Goal: Communication & Community: Answer question/provide support

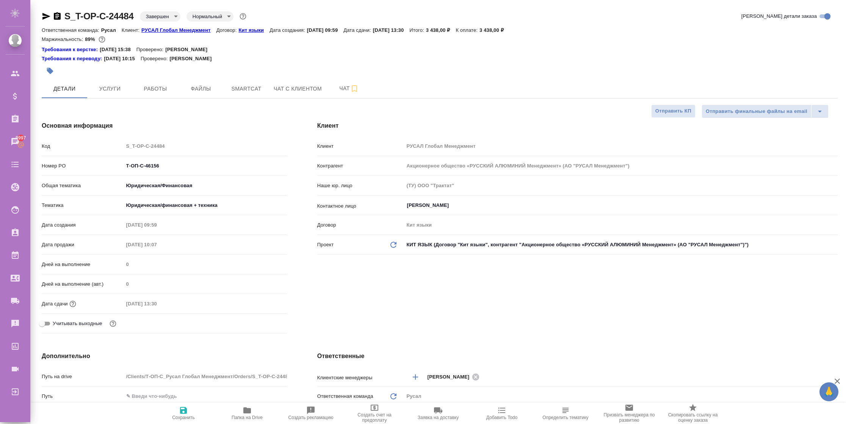
select select "RU"
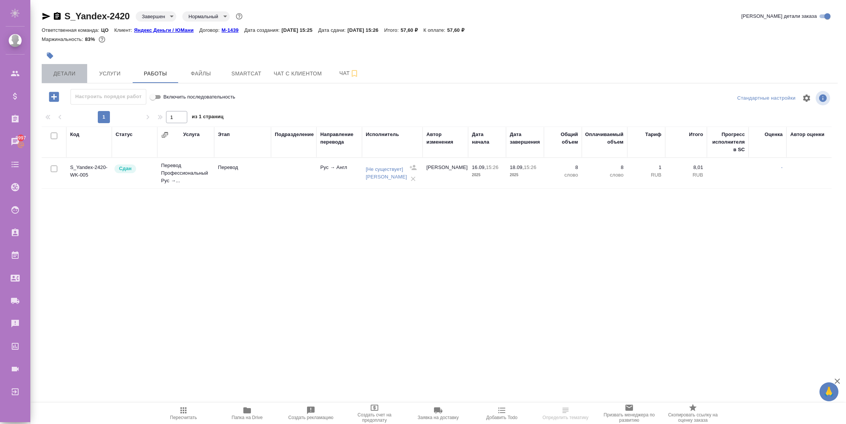
click at [69, 71] on span "Детали" at bounding box center [64, 73] width 36 height 9
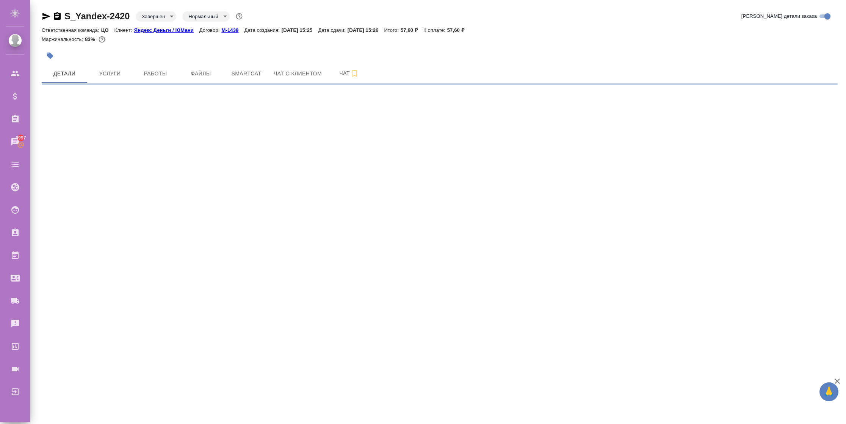
click at [168, 17] on body "🙏 .cls-1 fill:#fff; AWATERA r_pm r_pm Клиенты Спецификации Заказы 9997 Чаты Tod…" at bounding box center [423, 212] width 846 height 424
select select "RU"
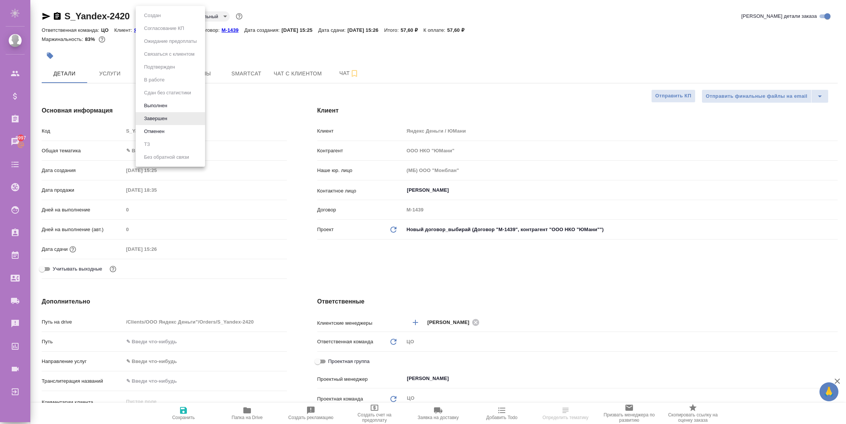
type textarea "x"
click at [161, 105] on button "Выполнен" at bounding box center [156, 106] width 28 height 8
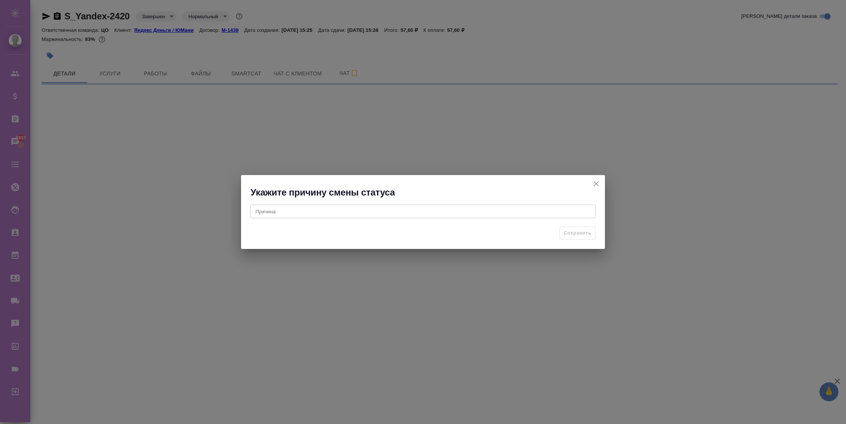
click at [350, 205] on div "x Причина" at bounding box center [423, 212] width 346 height 14
select select "RU"
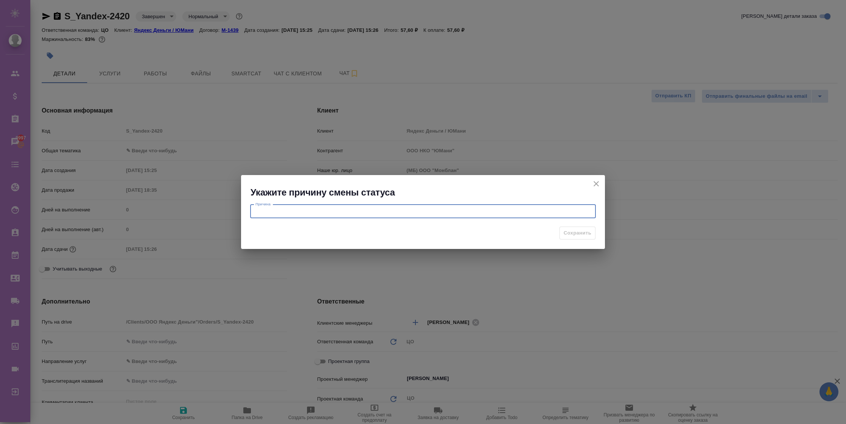
type textarea "x"
type textarea "тест"
click at [568, 230] on span "Сохранить" at bounding box center [578, 233] width 28 height 9
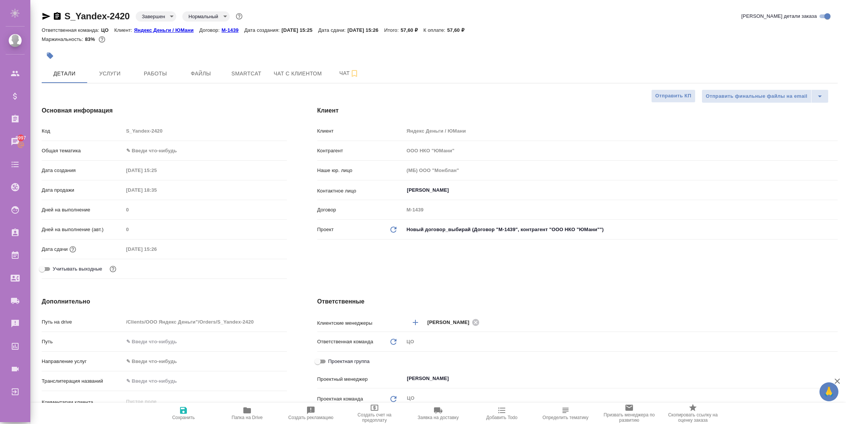
type textarea "x"
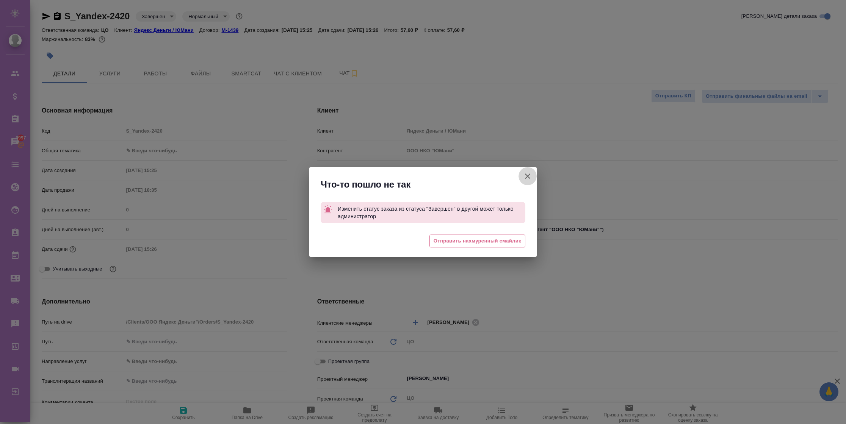
click at [529, 174] on icon "button" at bounding box center [527, 176] width 9 height 9
type textarea "x"
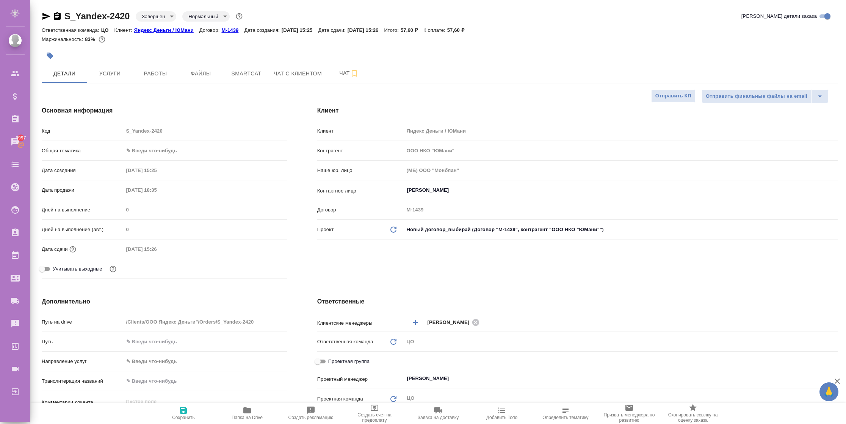
type textarea "x"
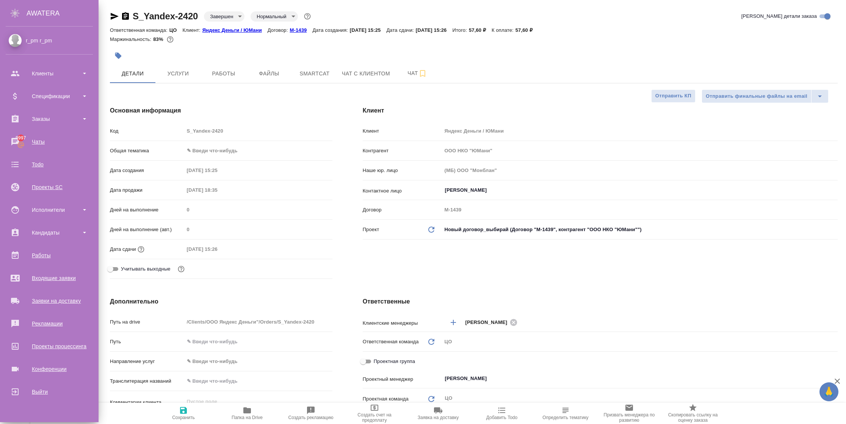
type textarea "x"
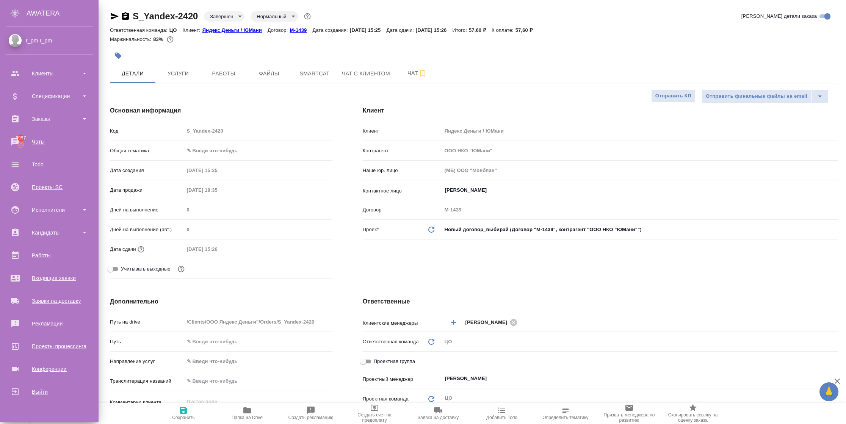
type textarea "x"
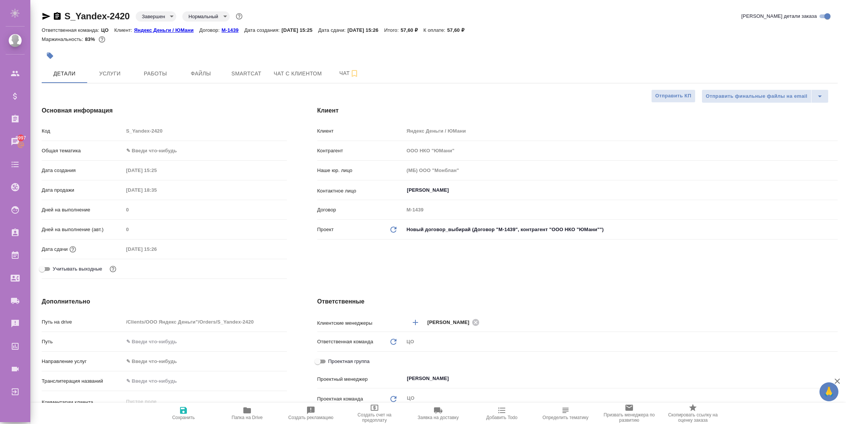
type textarea "x"
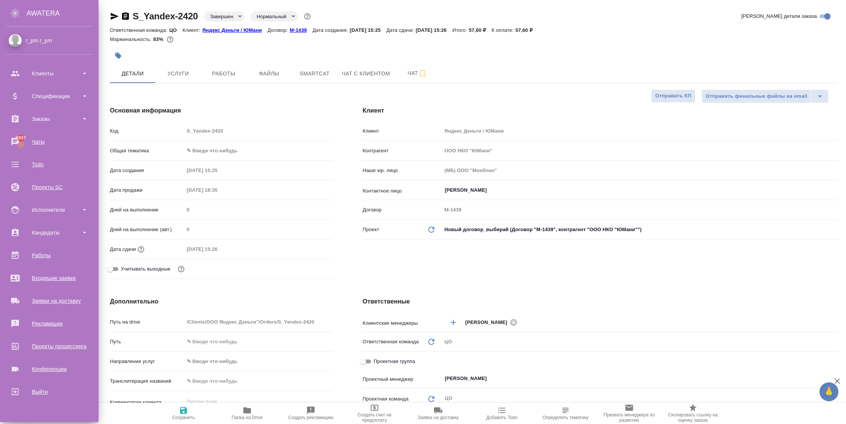
type textarea "x"
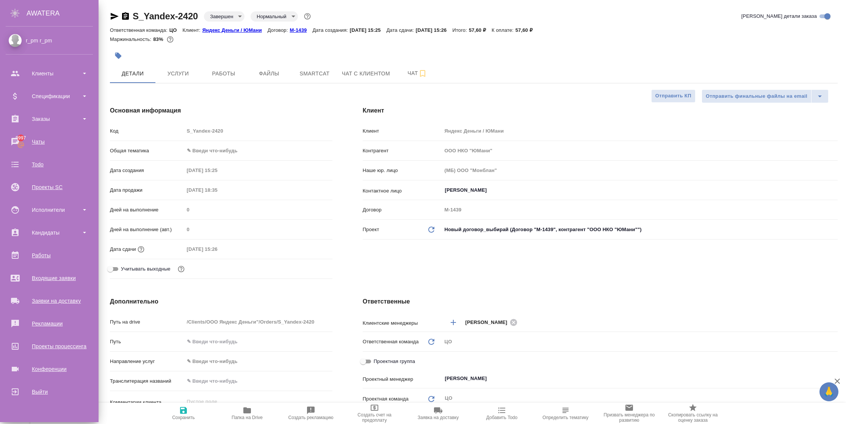
type textarea "x"
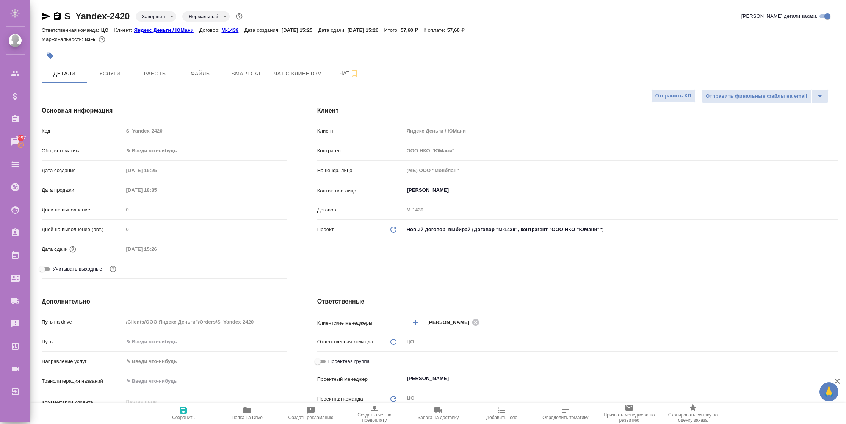
type textarea "x"
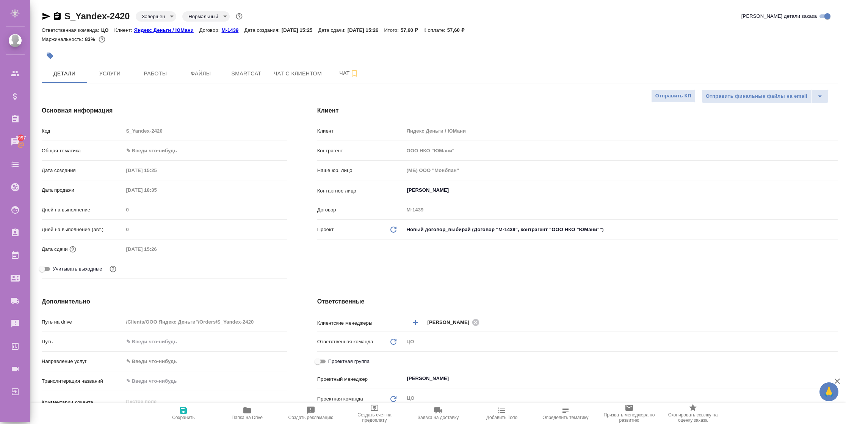
type textarea "x"
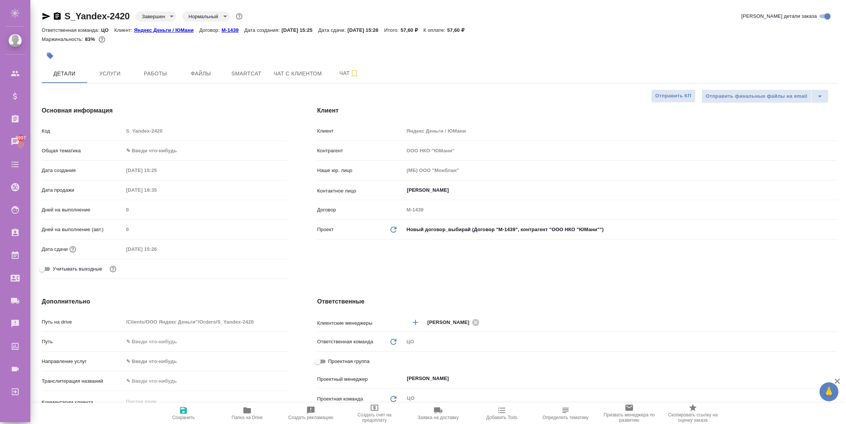
type textarea "x"
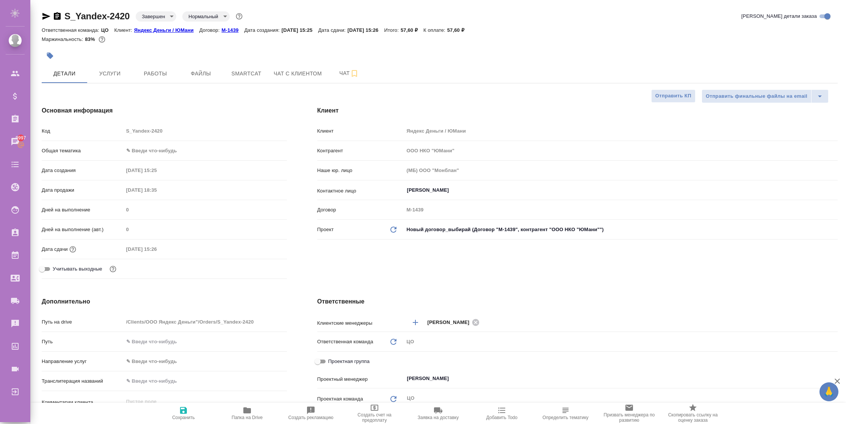
type textarea "x"
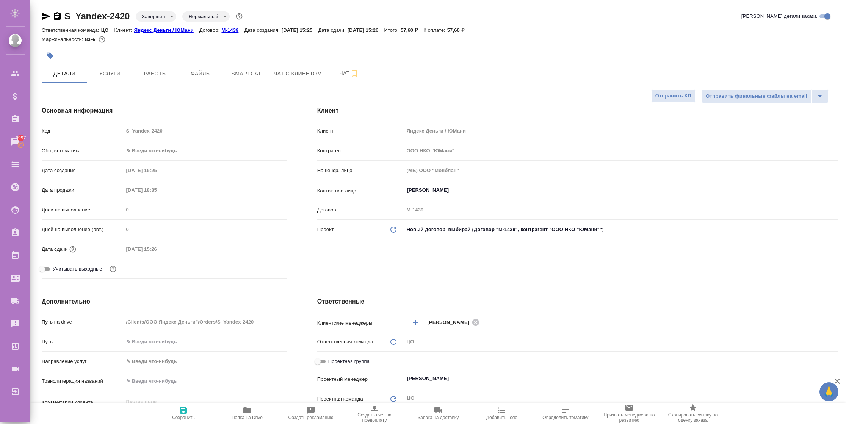
type textarea "x"
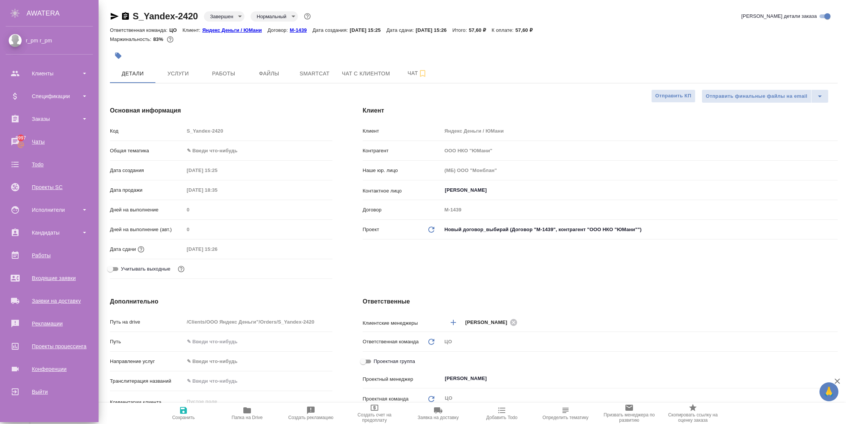
type textarea "x"
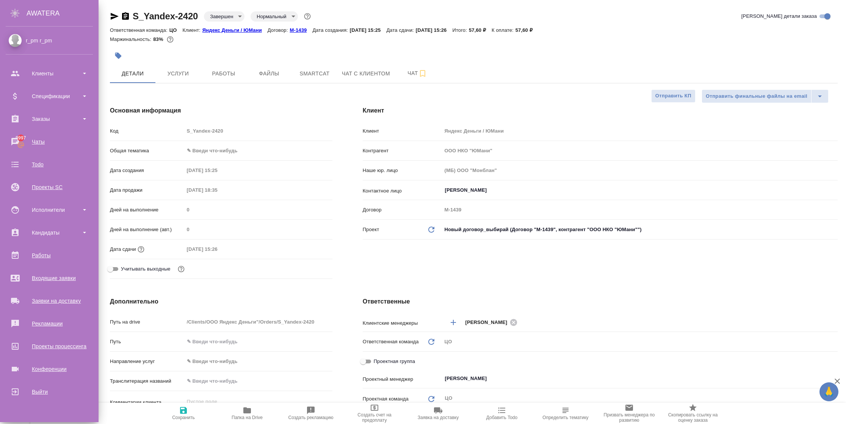
type textarea "x"
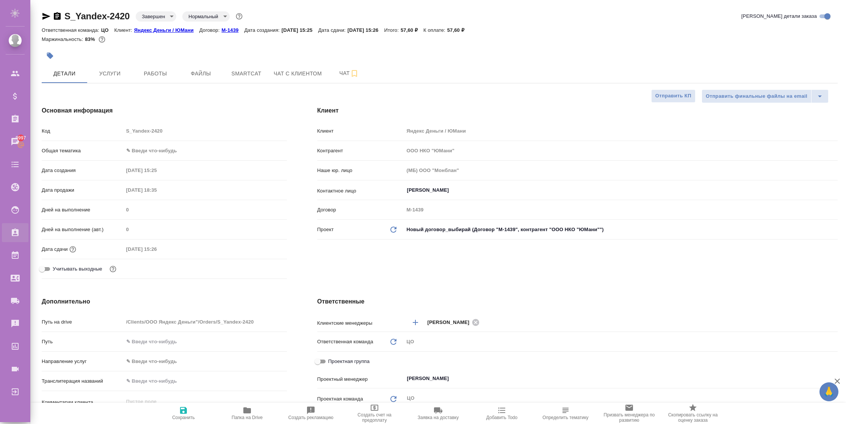
type textarea "x"
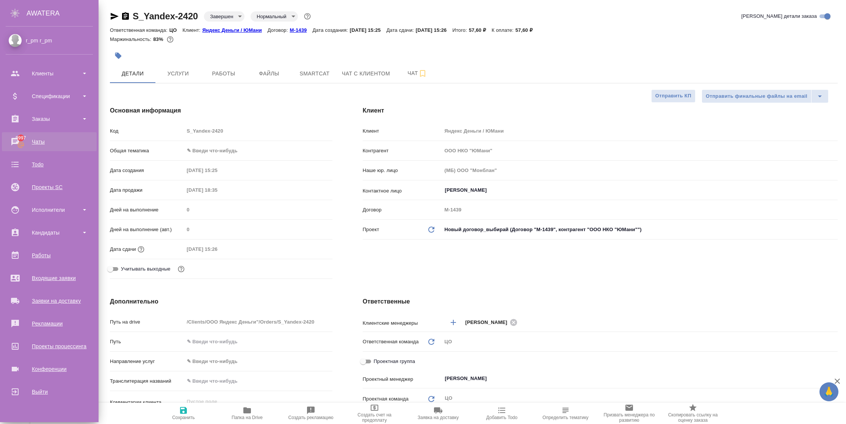
click at [40, 139] on div "Чаты" at bounding box center [49, 141] width 87 height 11
type textarea "x"
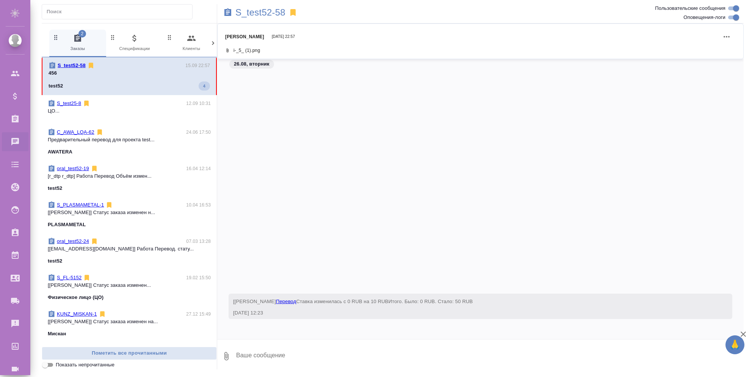
scroll to position [302, 0]
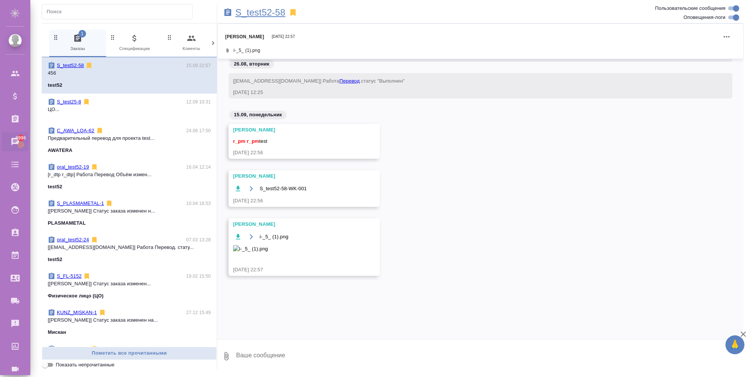
click at [267, 15] on p "S_test52-58" at bounding box center [260, 13] width 50 height 8
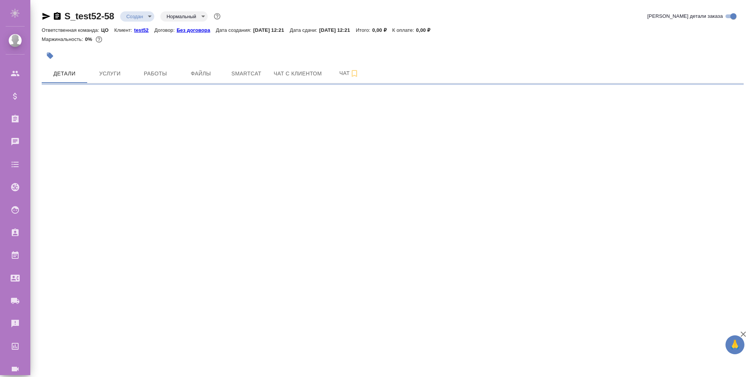
select select "RU"
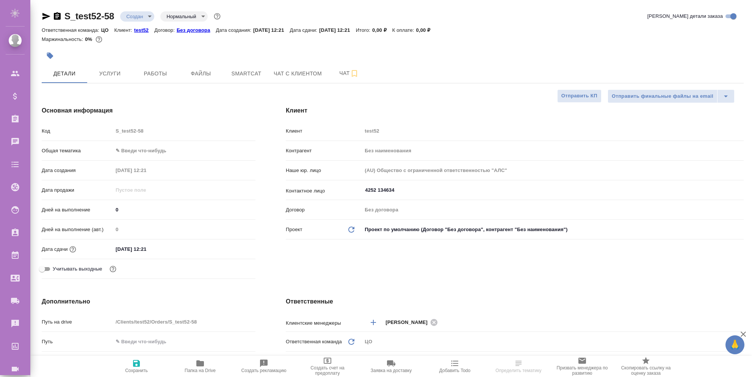
type textarea "x"
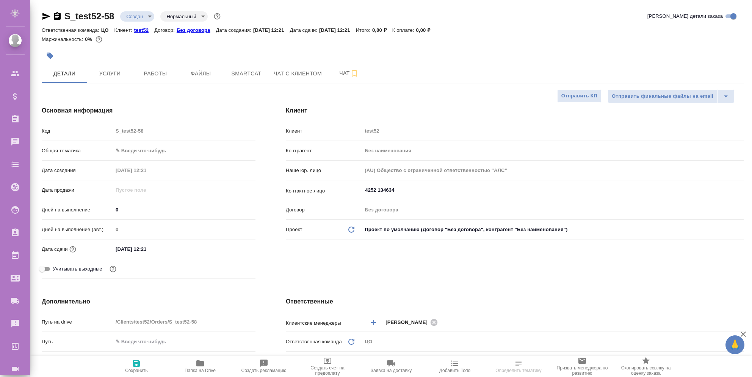
type textarea "x"
click at [335, 73] on span "Чат" at bounding box center [349, 73] width 36 height 9
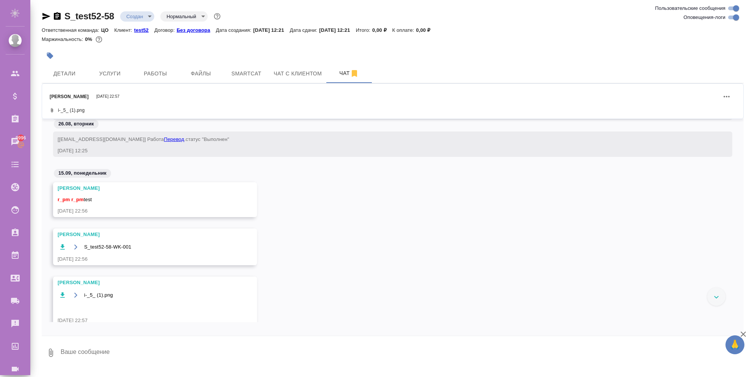
scroll to position [253, 0]
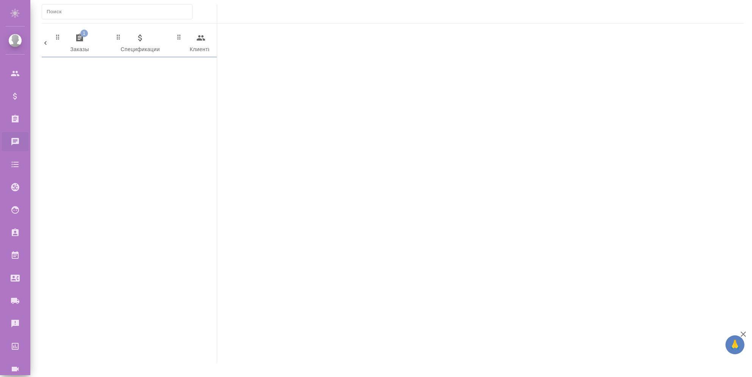
scroll to position [0, 392]
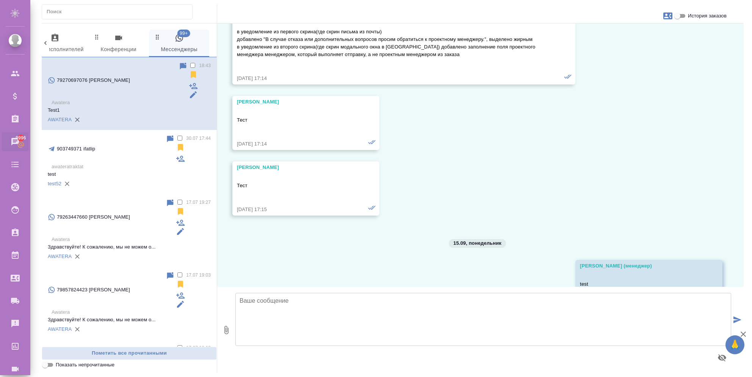
scroll to position [1447, 0]
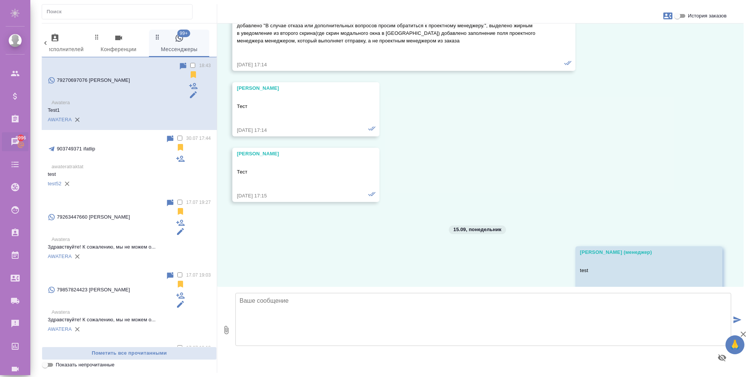
click at [365, 334] on textarea at bounding box center [483, 319] width 496 height 53
type textarea "123"
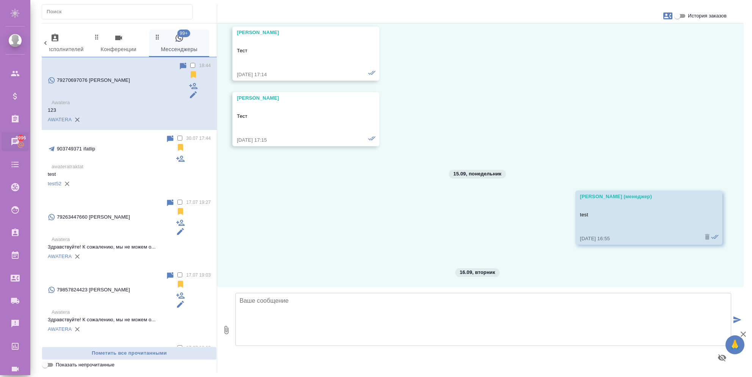
scroll to position [1507, 0]
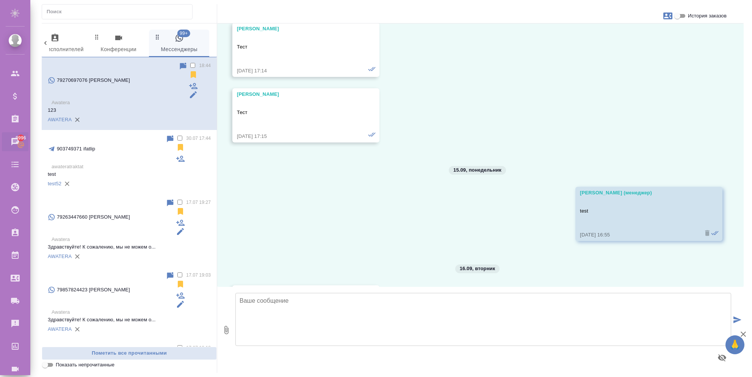
click at [331, 319] on textarea at bounding box center [483, 319] width 496 height 53
click at [724, 357] on icon "button" at bounding box center [722, 357] width 9 height 9
click at [404, 309] on textarea at bounding box center [357, 319] width 245 height 53
drag, startPoint x: 404, startPoint y: 312, endPoint x: 207, endPoint y: 314, distance: 197.2
click at [207, 314] on div "1 Заказы 0 Спецификации 0 Клиенты 0 Входящие 0 Тендеры 0 Исполнители 0 Подбор и…" at bounding box center [393, 196] width 702 height 347
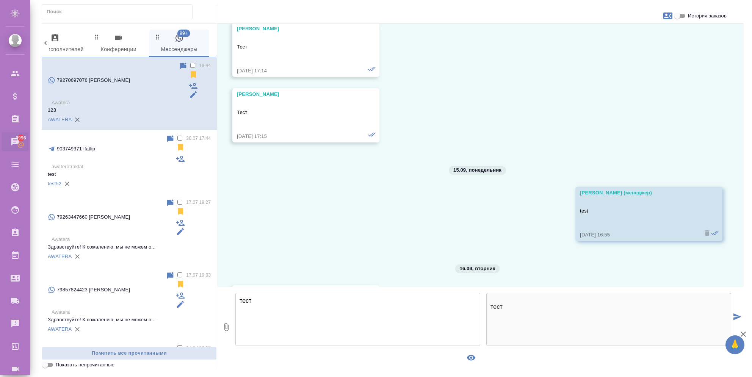
type textarea "тест"
click at [747, 334] on icon "button" at bounding box center [743, 334] width 9 height 9
drag, startPoint x: 568, startPoint y: 311, endPoint x: 552, endPoint y: 308, distance: 15.9
click at [552, 308] on div "тест" at bounding box center [608, 319] width 245 height 53
drag, startPoint x: 537, startPoint y: 304, endPoint x: 492, endPoint y: 299, distance: 45.8
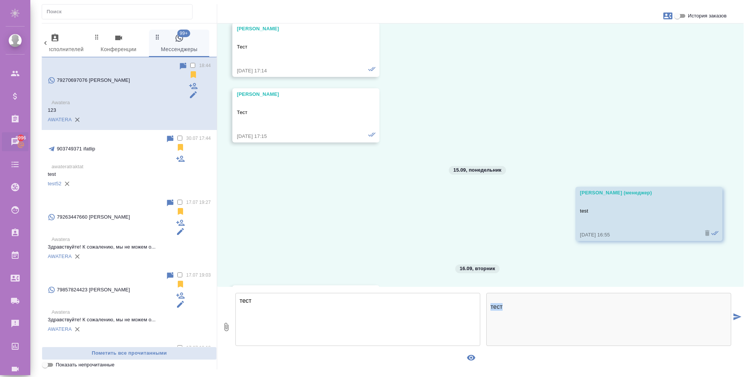
click at [492, 303] on p "тест" at bounding box center [609, 307] width 237 height 8
drag, startPoint x: 492, startPoint y: 299, endPoint x: 472, endPoint y: 356, distance: 60.8
click at [472, 356] on icon "button" at bounding box center [471, 357] width 9 height 9
click at [720, 357] on icon "button" at bounding box center [722, 358] width 8 height 7
click at [317, 335] on textarea "тест" at bounding box center [357, 319] width 245 height 53
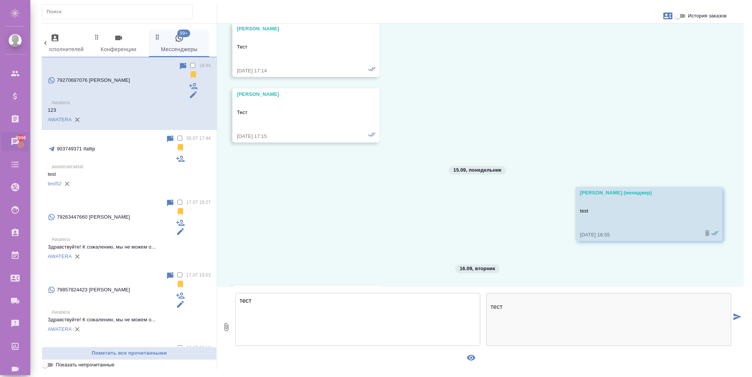
click at [734, 315] on icon "submit" at bounding box center [738, 317] width 8 height 7
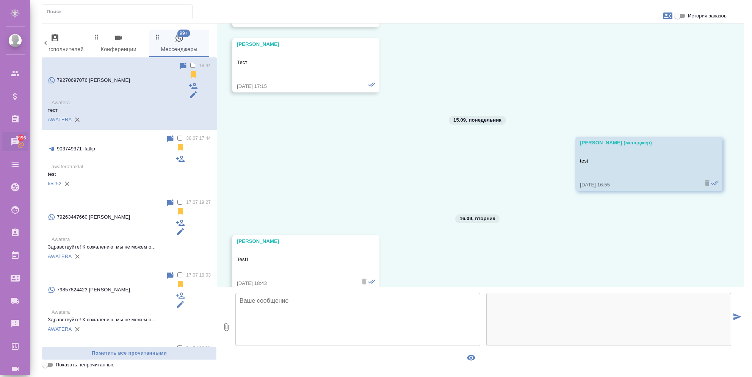
scroll to position [1566, 0]
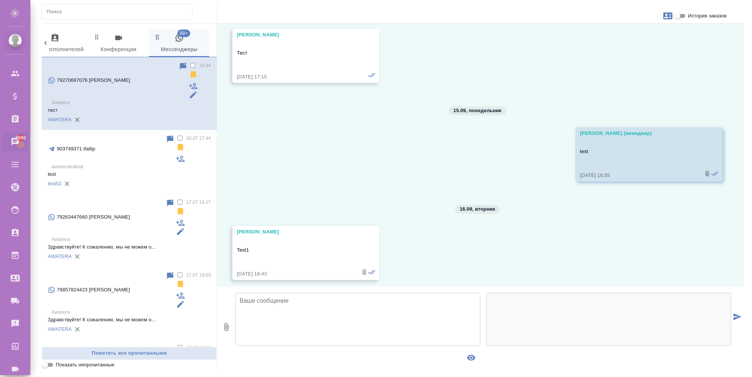
click at [180, 64] on icon at bounding box center [183, 66] width 6 height 7
click at [173, 66] on div "79270697076 [PERSON_NAME]" at bounding box center [118, 80] width 141 height 37
click at [53, 117] on link "AWATERA" at bounding box center [60, 120] width 24 height 6
click at [681, 17] on input "История заказов" at bounding box center [677, 15] width 27 height 9
checkbox input "true"
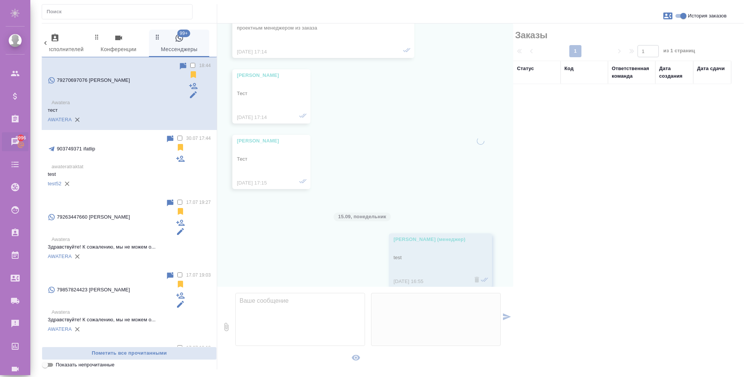
scroll to position [1672, 0]
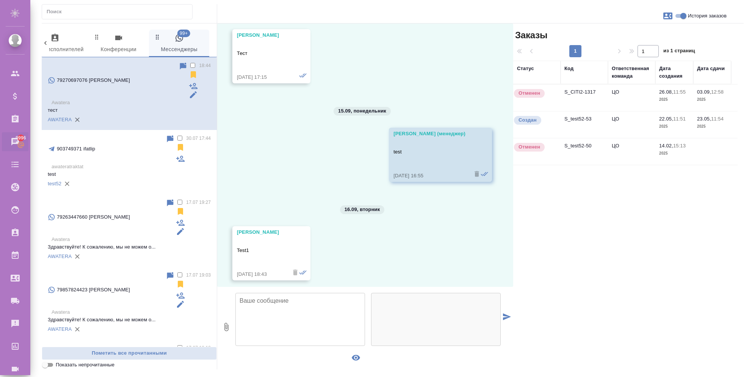
click at [577, 120] on td "S_test52-53" at bounding box center [584, 124] width 47 height 27
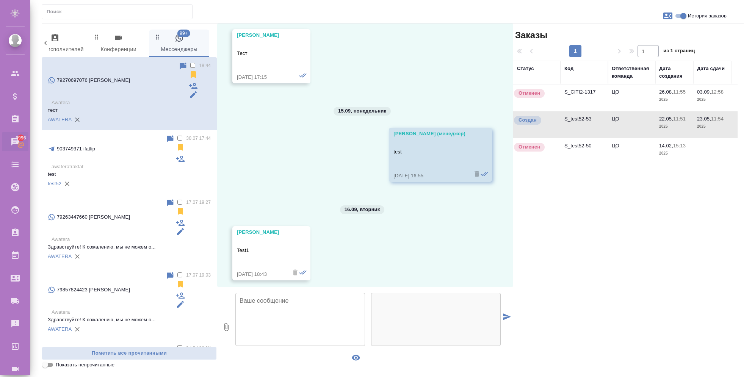
click at [577, 120] on td "S_test52-53" at bounding box center [584, 124] width 47 height 27
click at [274, 311] on textarea at bounding box center [300, 319] width 130 height 53
drag, startPoint x: 246, startPoint y: 301, endPoint x: 229, endPoint y: 300, distance: 16.7
click at [229, 300] on div "0 тест тест" at bounding box center [365, 327] width 296 height 80
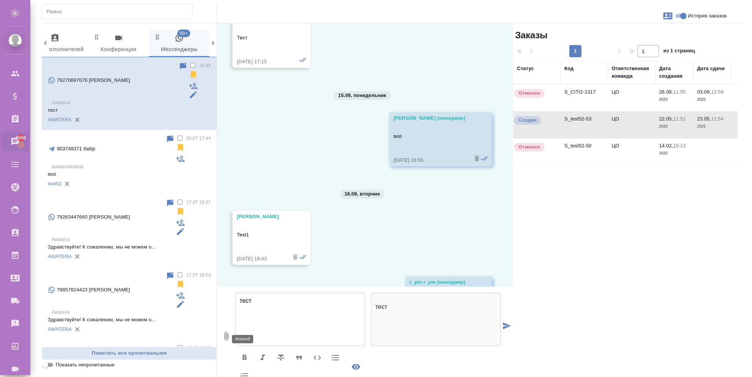
click at [240, 354] on icon "button" at bounding box center [244, 357] width 9 height 9
type textarea "*тест*"
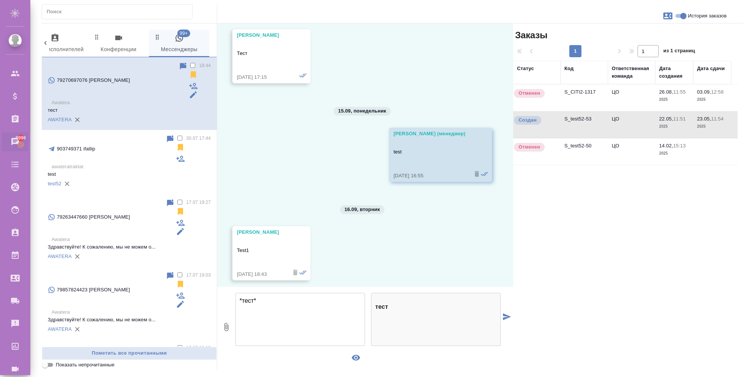
click at [507, 319] on icon "submit" at bounding box center [507, 317] width 8 height 7
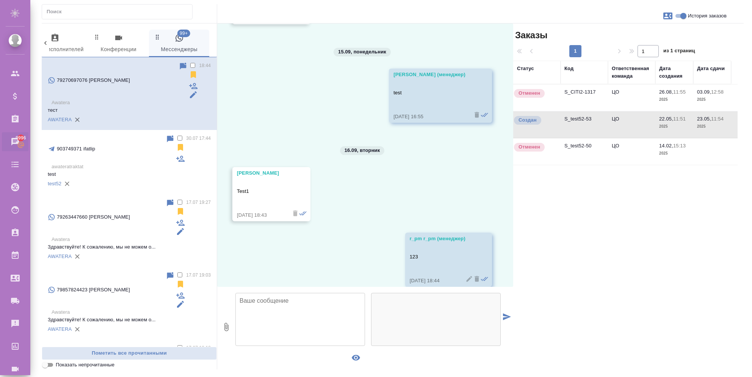
scroll to position [1732, 0]
click at [466, 340] on icon at bounding box center [470, 344] width 8 height 8
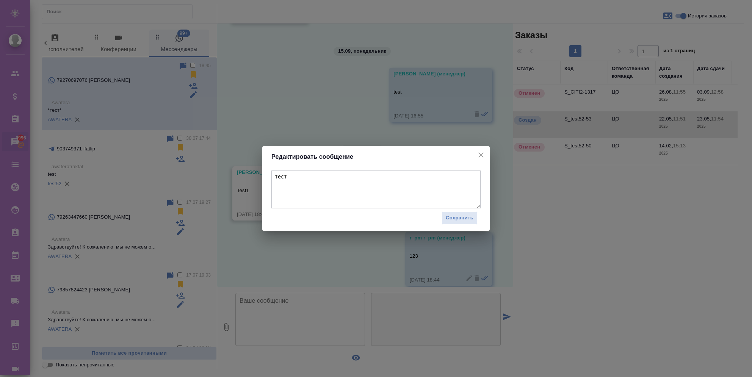
click at [399, 196] on textarea "тест" at bounding box center [375, 190] width 209 height 38
click at [398, 190] on textarea "тест" at bounding box center [375, 190] width 209 height 38
type textarea "тест123"
click at [473, 220] on span "Сохранить" at bounding box center [460, 218] width 28 height 9
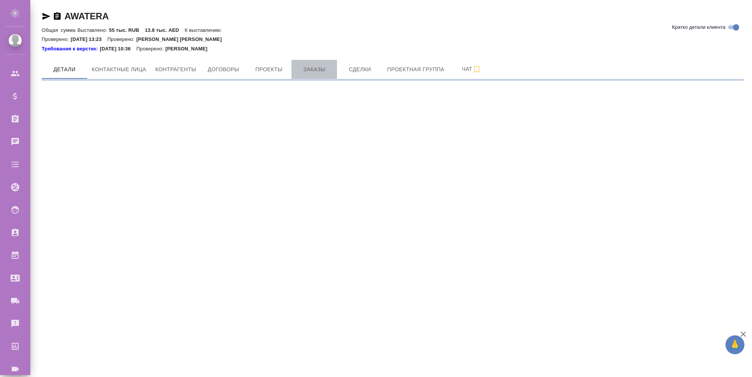
click at [311, 71] on span "Заказы" at bounding box center [314, 69] width 36 height 9
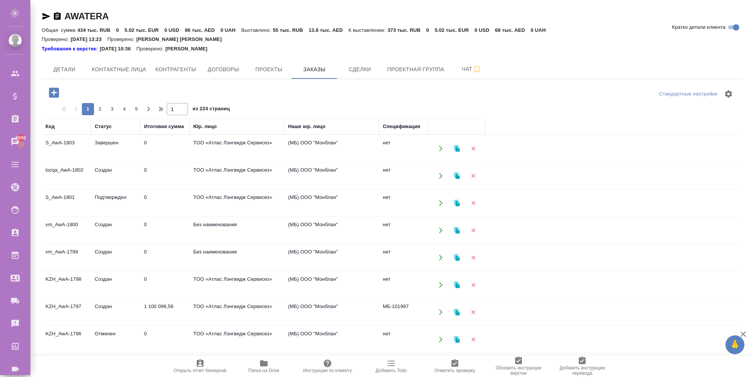
click at [166, 148] on td "0" at bounding box center [164, 148] width 49 height 27
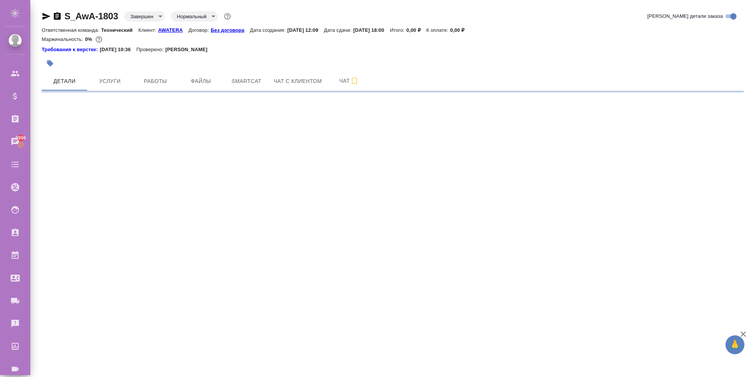
select select "RU"
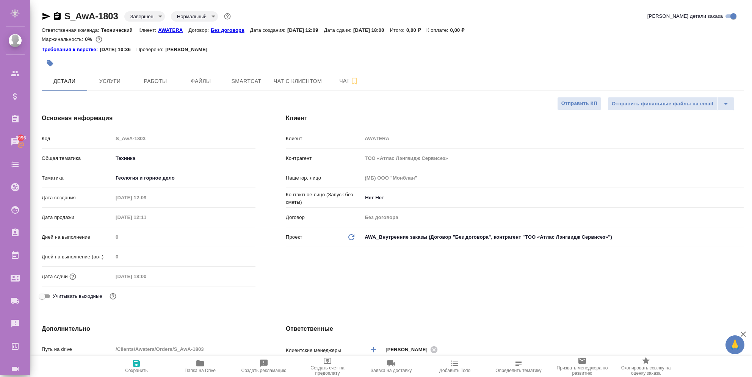
type textarea "x"
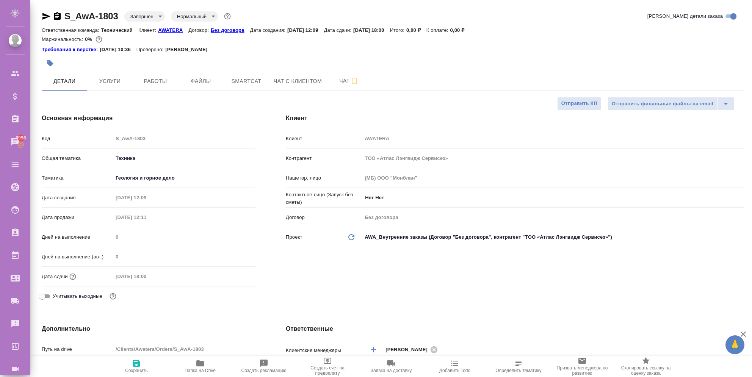
type textarea "x"
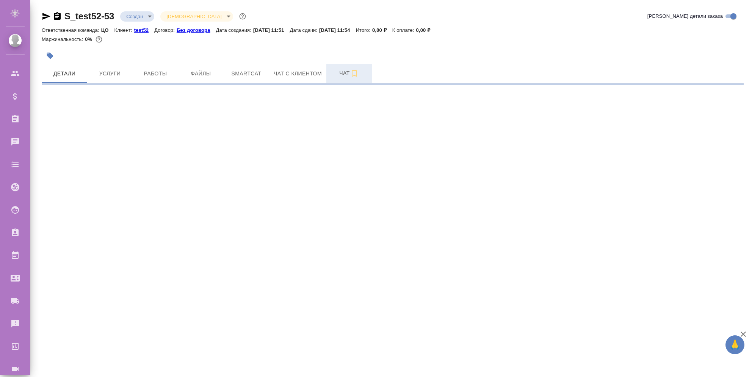
select select "RU"
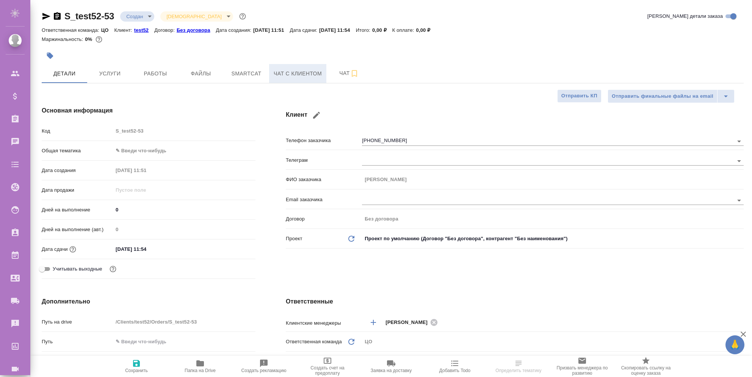
type textarea "x"
click at [312, 74] on span "Чат с клиентом" at bounding box center [298, 73] width 48 height 9
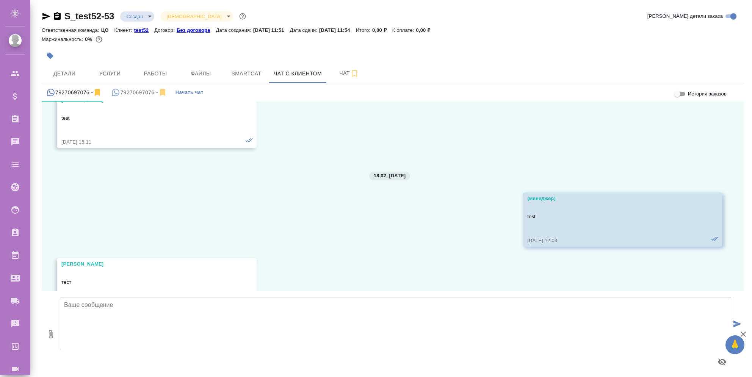
scroll to position [114, 0]
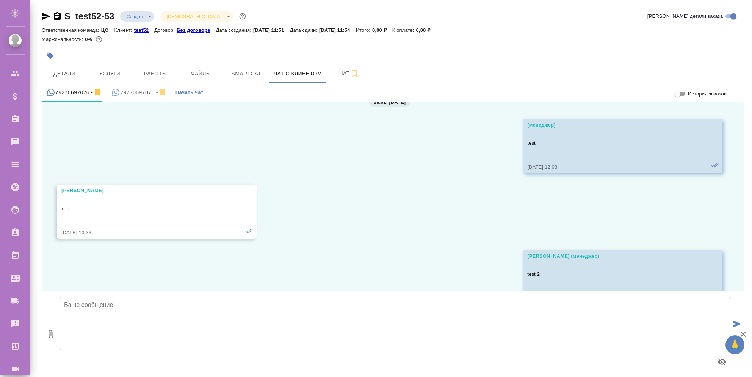
click at [177, 323] on textarea at bounding box center [396, 323] width 672 height 53
click at [724, 364] on icon "button" at bounding box center [722, 362] width 9 height 9
drag, startPoint x: 99, startPoint y: 312, endPoint x: 61, endPoint y: 309, distance: 37.4
click at [61, 309] on textarea "тесе" at bounding box center [226, 323] width 333 height 53
click at [110, 314] on textarea "тесе" at bounding box center [226, 323] width 333 height 53
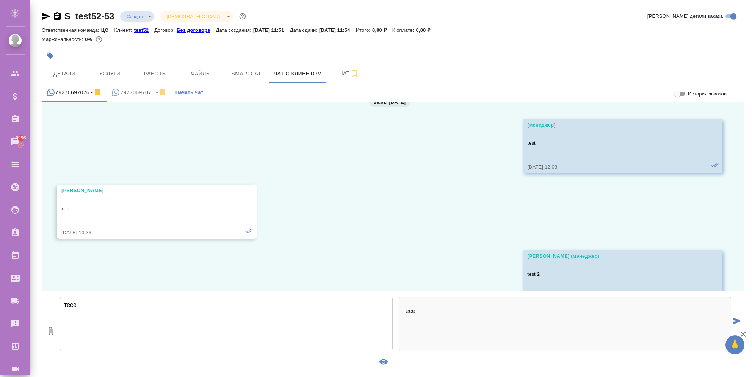
drag, startPoint x: 80, startPoint y: 309, endPoint x: 43, endPoint y: 309, distance: 37.2
click at [43, 309] on div "0 тесе тесе" at bounding box center [393, 331] width 702 height 80
click at [76, 312] on textarea "тест" at bounding box center [226, 323] width 333 height 53
click at [76, 309] on textarea "тест" at bounding box center [226, 323] width 333 height 53
click at [83, 312] on textarea "тест" at bounding box center [226, 323] width 333 height 53
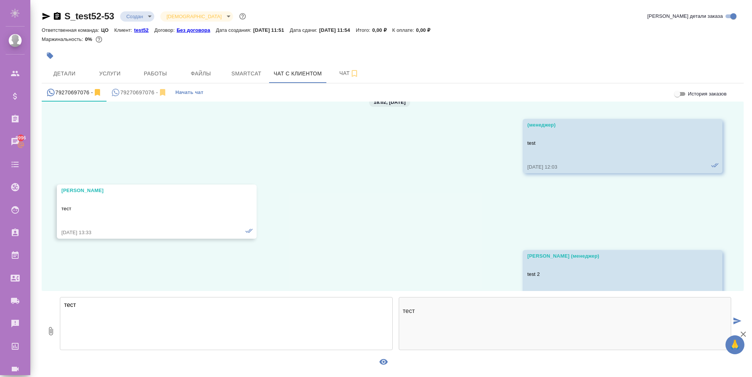
drag, startPoint x: 83, startPoint y: 309, endPoint x: 47, endPoint y: 302, distance: 36.2
click at [47, 302] on div "0 тест тест" at bounding box center [393, 331] width 702 height 80
click at [68, 362] on icon "button" at bounding box center [69, 361] width 4 height 5
type textarea "*тест*"
click at [117, 317] on textarea "*тест*" at bounding box center [226, 323] width 333 height 53
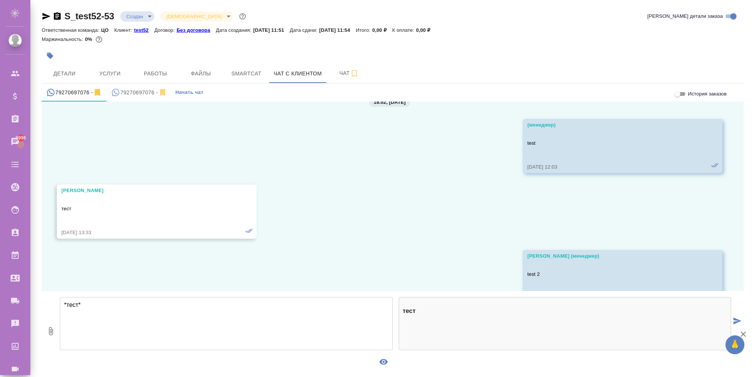
drag, startPoint x: 736, startPoint y: 320, endPoint x: 731, endPoint y: 320, distance: 4.9
click at [736, 320] on icon "submit" at bounding box center [738, 321] width 8 height 7
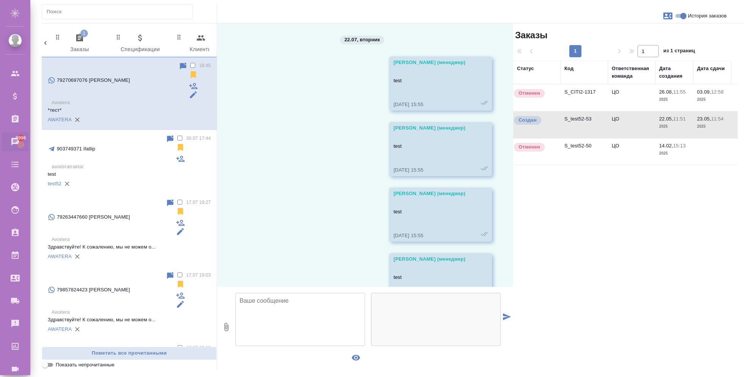
scroll to position [1732, 0]
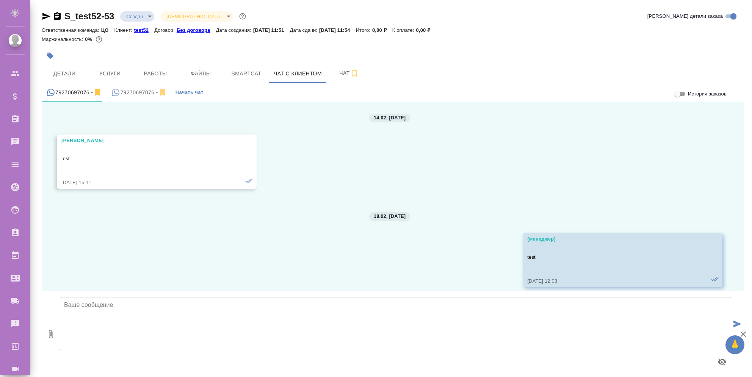
scroll to position [114, 0]
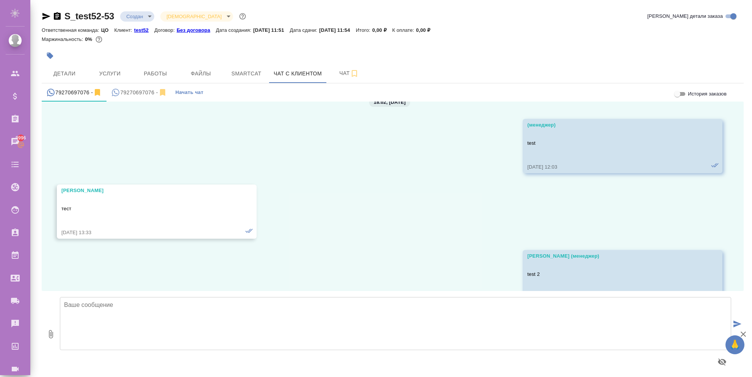
drag, startPoint x: 198, startPoint y: 202, endPoint x: 246, endPoint y: 242, distance: 62.2
click at [244, 242] on div "14.02, [DATE][PERSON_NAME] test [DATE] 15:11 18.02, [DATE] (менеджер) test [DAT…" at bounding box center [393, 197] width 702 height 190
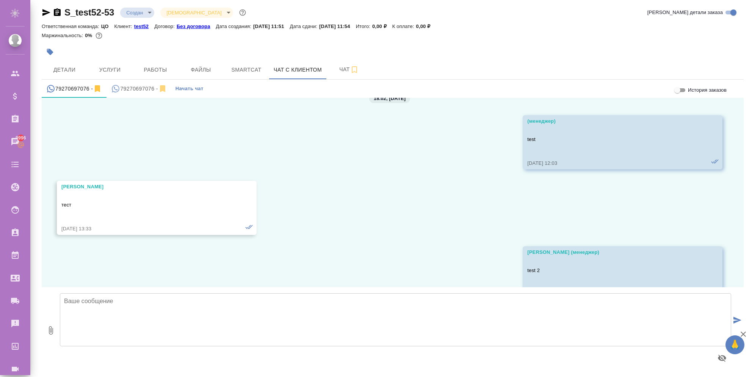
drag, startPoint x: 692, startPoint y: 264, endPoint x: 435, endPoint y: 250, distance: 257.1
click at [440, 250] on div "14.02, [DATE][PERSON_NAME] test [DATE] 15:11 18.02, [DATE] (менеджер) test [DAT…" at bounding box center [393, 193] width 702 height 190
click at [201, 195] on div "тест" at bounding box center [145, 208] width 169 height 27
drag, startPoint x: 201, startPoint y: 196, endPoint x: 252, endPoint y: 243, distance: 69.8
click at [252, 243] on div "14.02, [DATE][PERSON_NAME] test [DATE] 15:11 18.02, [DATE] (менеджер) test [DAT…" at bounding box center [393, 193] width 702 height 190
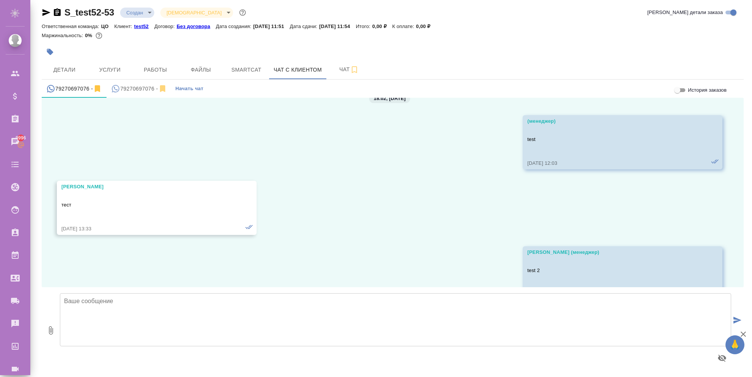
click at [222, 225] on div "[DATE] 13:33" at bounding box center [145, 229] width 169 height 8
click at [133, 89] on div "79270697076 -" at bounding box center [139, 88] width 56 height 9
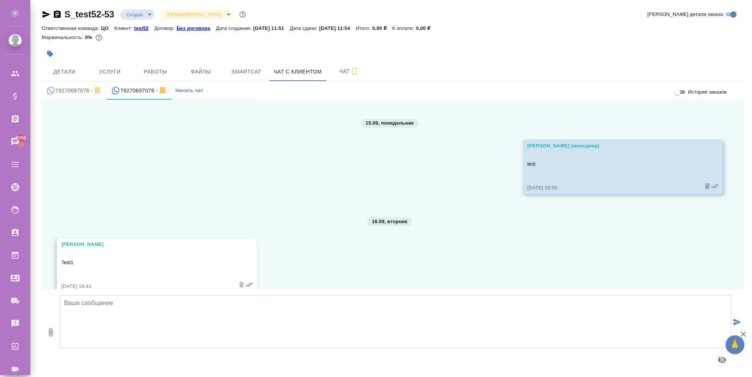
scroll to position [1700, 0]
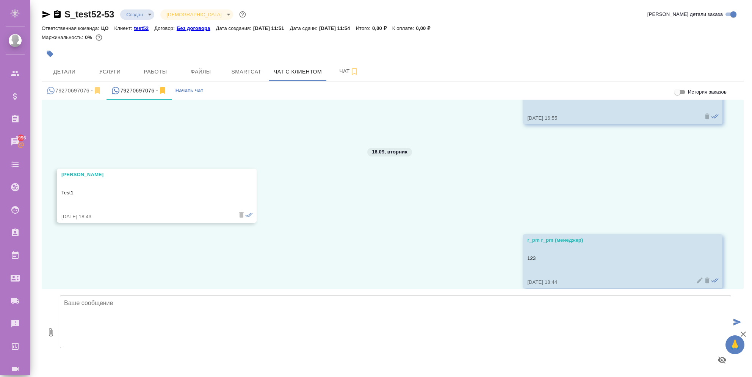
drag, startPoint x: 639, startPoint y: 255, endPoint x: 437, endPoint y: 237, distance: 202.5
click at [437, 237] on div "22.07, [DATE] [PERSON_NAME] (менеджер) test [DATE] 15:55 [PERSON_NAME] (менедже…" at bounding box center [393, 195] width 702 height 190
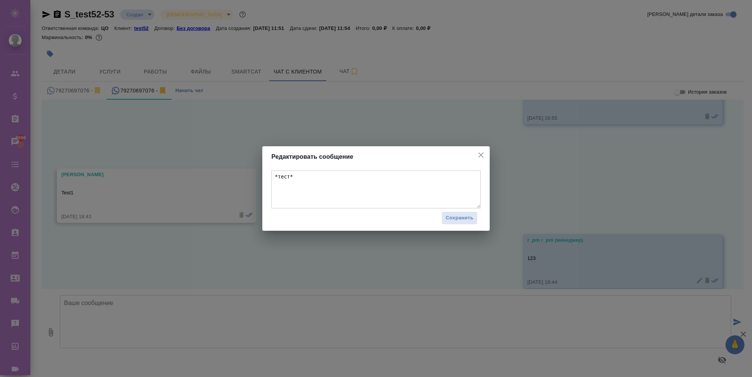
click at [328, 193] on textarea "*тест*" at bounding box center [375, 190] width 209 height 38
click at [287, 177] on textarea "*тест*" at bounding box center [375, 190] width 209 height 38
type textarea "*тест567*"
click at [454, 219] on span "Сохранить" at bounding box center [460, 218] width 28 height 9
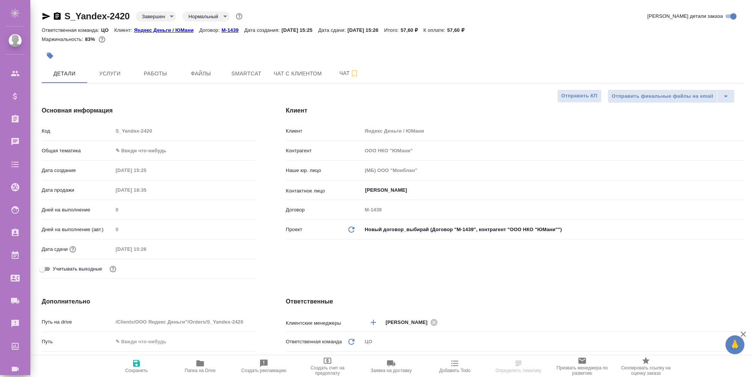
select select "RU"
click at [160, 19] on body "🙏 .cls-1 fill:#fff; AWATERA r_pm r_pm Клиенты Спецификации Заказы Чаты Todo Про…" at bounding box center [376, 188] width 752 height 377
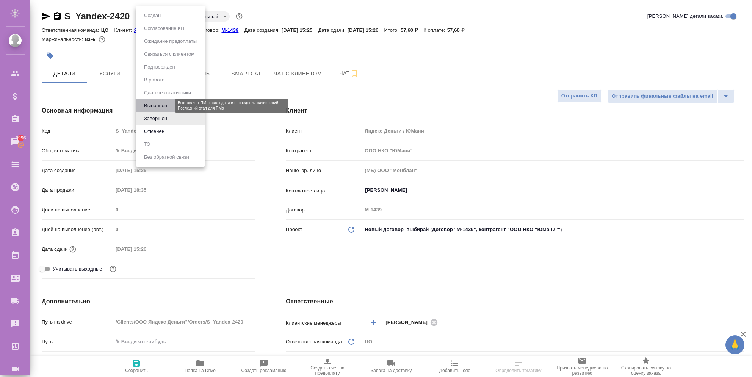
click at [152, 105] on button "Выполнен" at bounding box center [156, 106] width 28 height 8
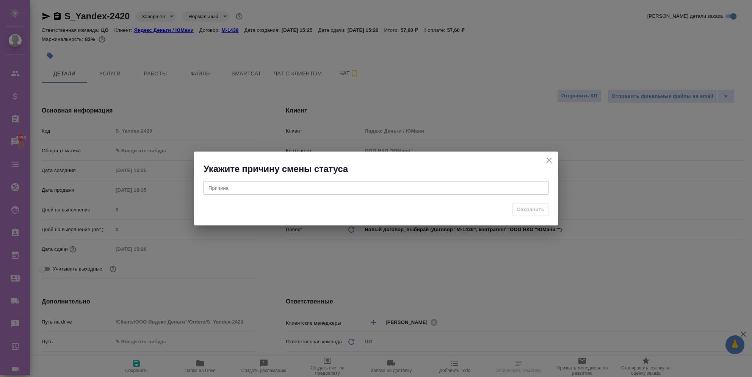
click at [324, 188] on textarea at bounding box center [376, 188] width 335 height 6
type textarea "тест"
click at [514, 206] on button "Сохранить" at bounding box center [531, 209] width 36 height 13
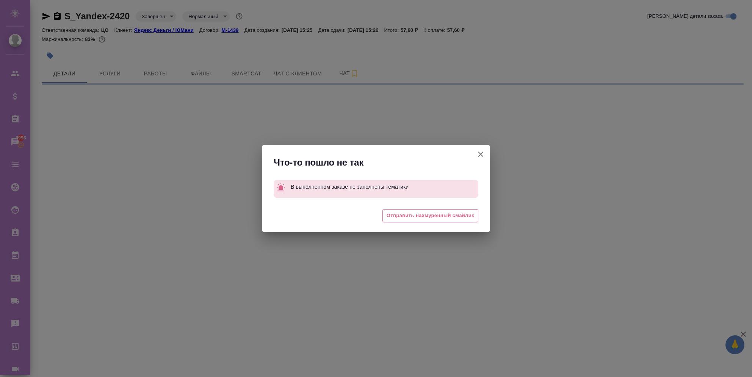
select select "RU"
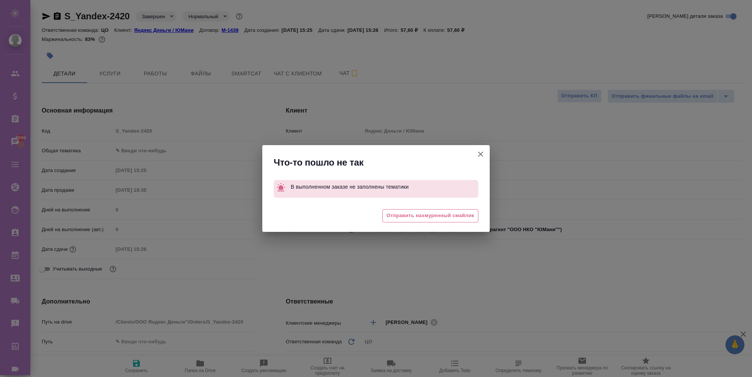
type textarea "x"
click at [485, 152] on button "Клиент не указал номер" at bounding box center [481, 154] width 18 height 18
type textarea "x"
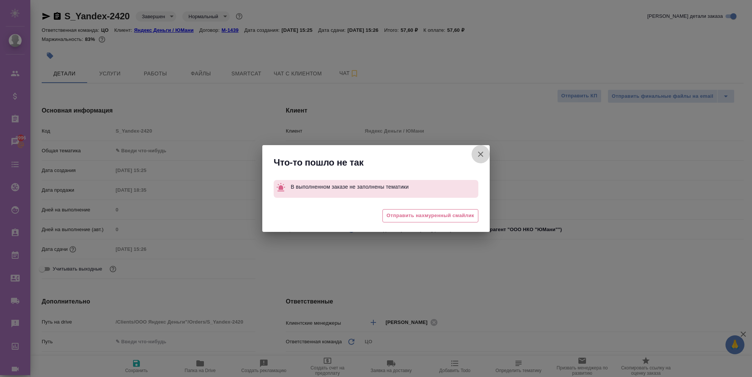
type textarea "x"
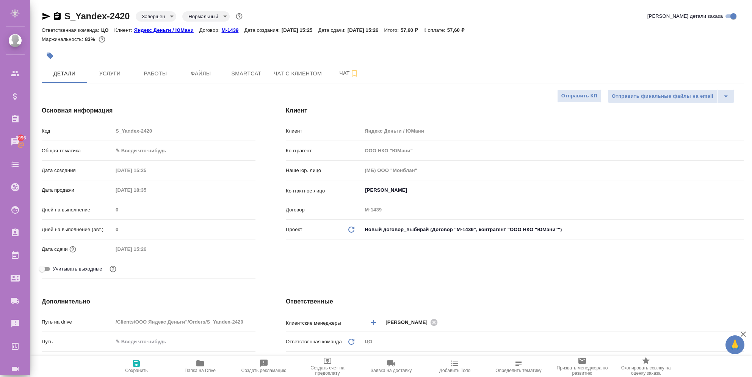
click at [131, 148] on body "🙏 .cls-1 fill:#fff; AWATERA r_pm r_pm Клиенты Спецификации Заказы 9996 Чаты Tod…" at bounding box center [376, 188] width 752 height 377
click at [132, 153] on li "ИТ" at bounding box center [184, 151] width 143 height 12
type input "it"
type textarea "x"
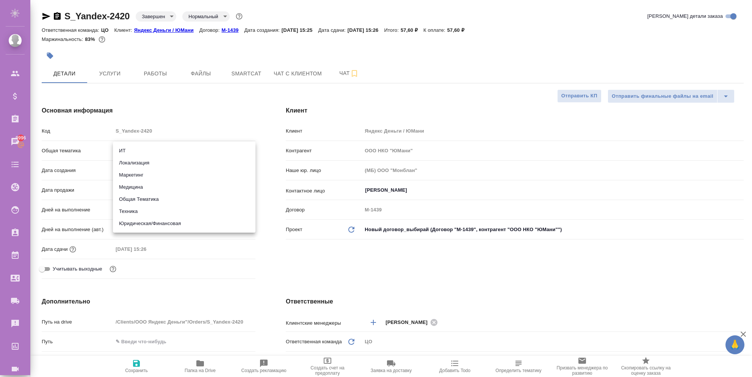
type textarea "x"
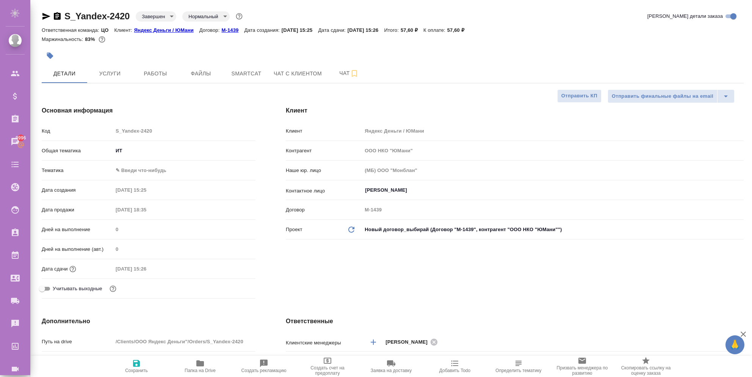
click at [129, 160] on div "Общая тематика ИТ it" at bounding box center [149, 154] width 214 height 20
click at [133, 170] on body "🙏 .cls-1 fill:#fff; AWATERA r_pm r_pm Клиенты Спецификации Заказы 9996 Чаты Tod…" at bounding box center [376, 188] width 752 height 377
click at [137, 182] on li "ИТ + маркетинг" at bounding box center [184, 183] width 143 height 12
type textarea "x"
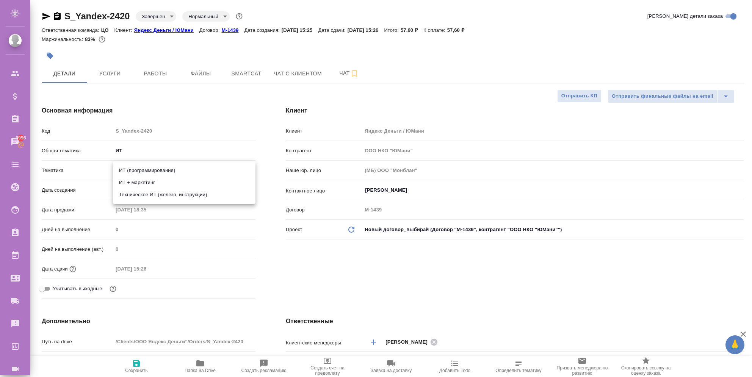
type textarea "x"
type input "5a8b8b956a9677013d343e51"
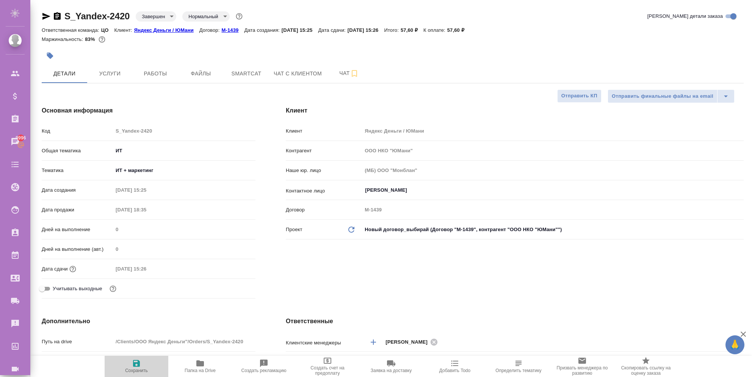
click at [146, 365] on span "Сохранить" at bounding box center [136, 366] width 55 height 14
type textarea "x"
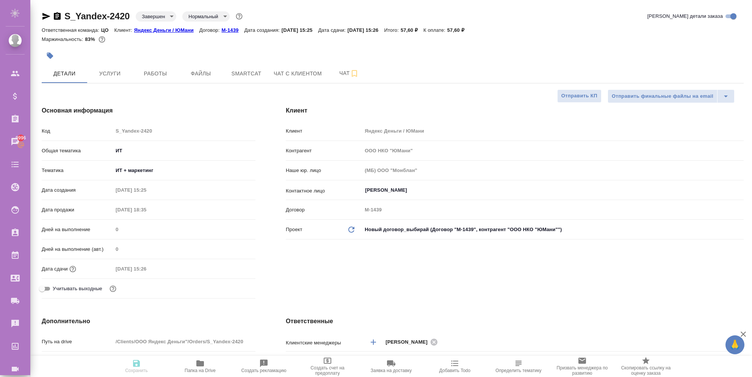
type textarea "x"
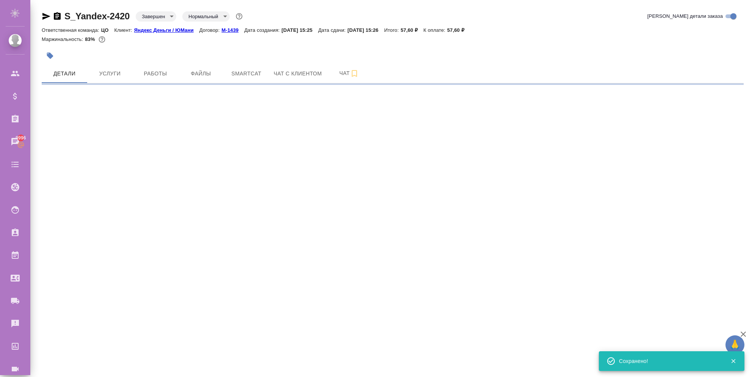
select select "RU"
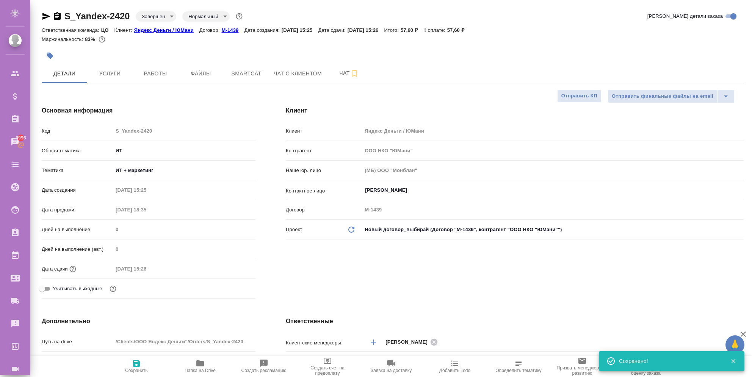
type textarea "x"
click at [158, 20] on body "🙏 .cls-1 fill:#fff; AWATERA r_pm r_pm Клиенты Спецификации Заказы 9996 Чаты Tod…" at bounding box center [376, 188] width 752 height 377
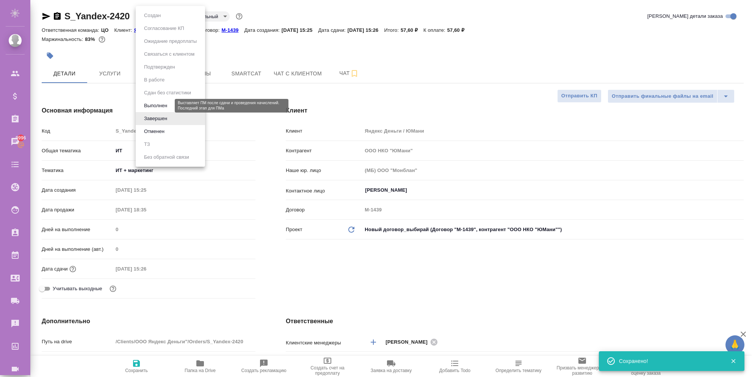
click at [158, 106] on button "Выполнен" at bounding box center [156, 106] width 28 height 8
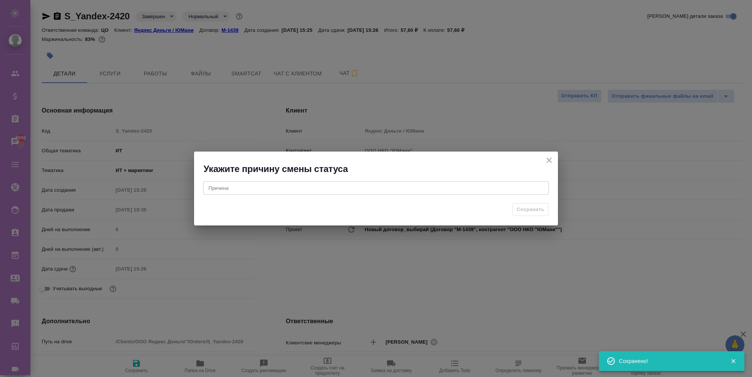
click at [276, 183] on div "x Причина" at bounding box center [376, 188] width 346 height 14
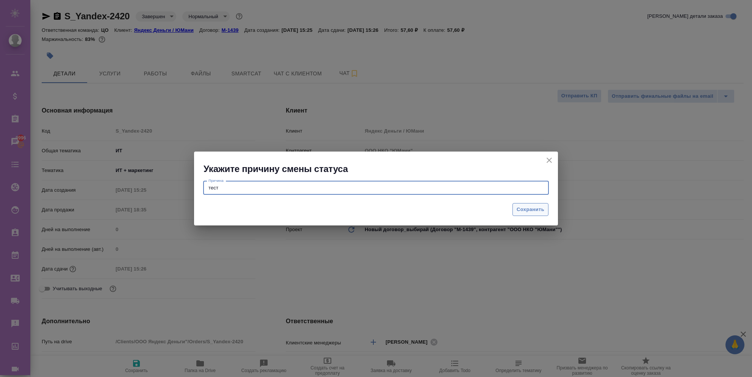
type textarea "тест"
click at [523, 206] on span "Сохранить" at bounding box center [531, 210] width 28 height 9
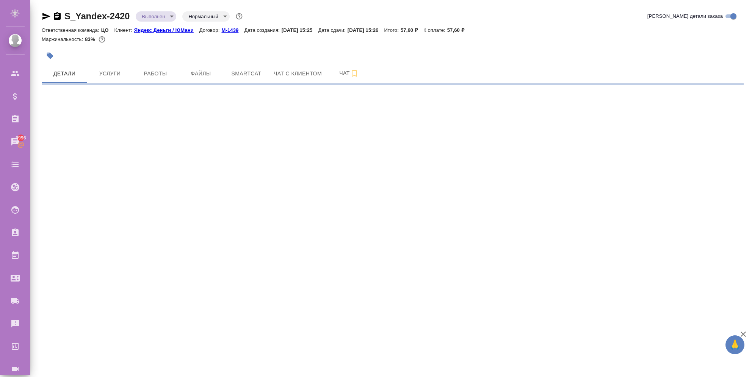
select select "RU"
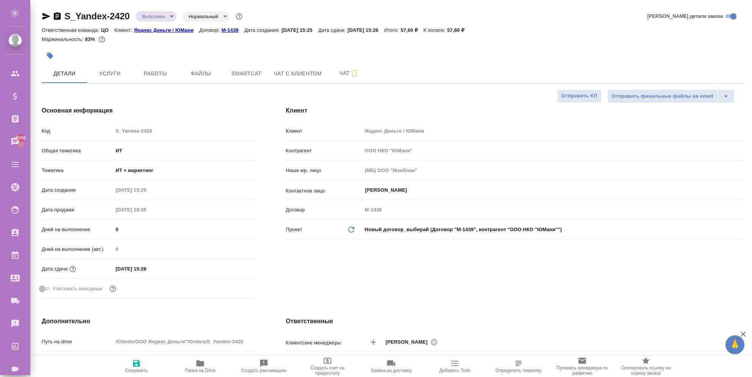
type textarea "x"
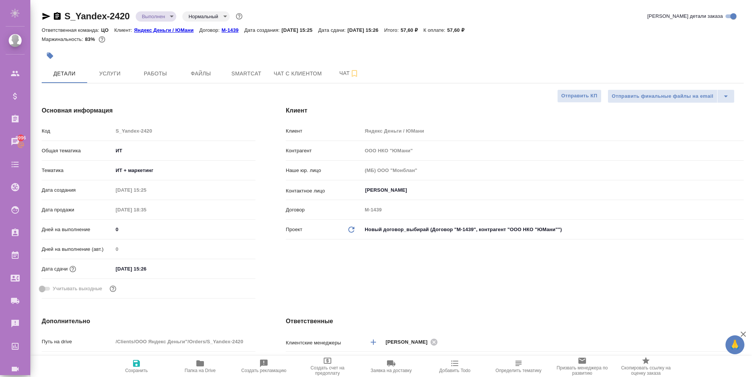
type textarea "x"
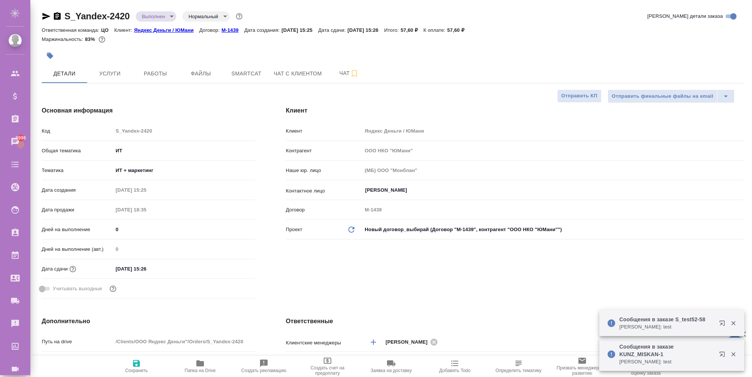
type textarea "x"
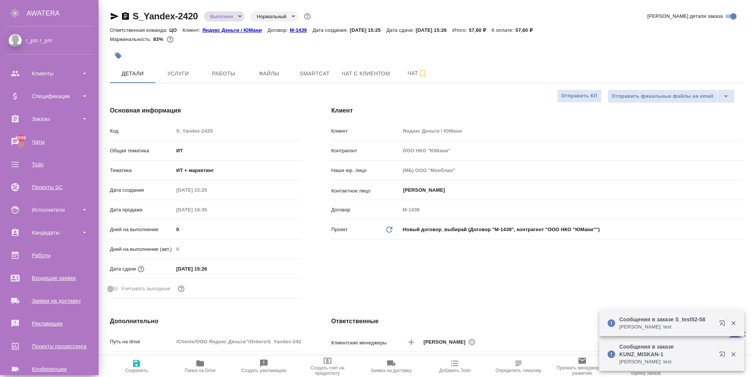
type textarea "x"
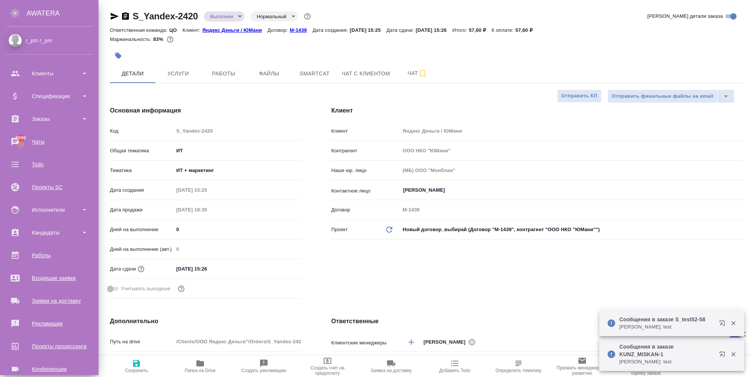
type textarea "x"
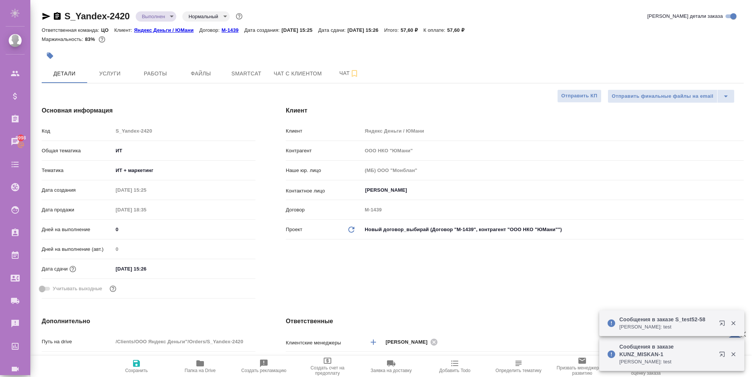
type textarea "x"
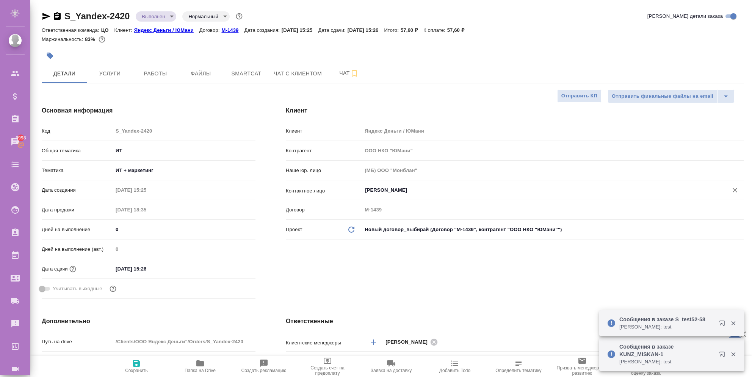
type textarea "x"
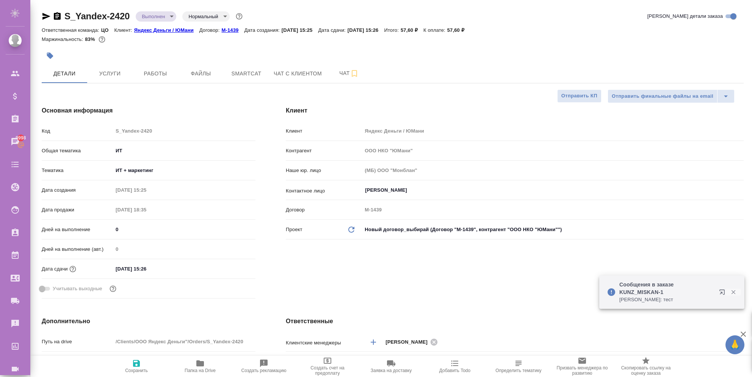
click at [726, 292] on button "button" at bounding box center [734, 292] width 16 height 7
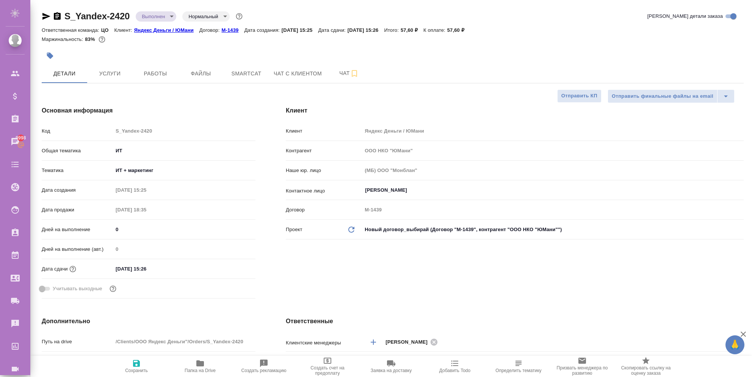
click at [643, 284] on div "Клиент Клиент Яндекс Деньги / ЮМани Контрагент ООО НКО "ЮМани" Наше юр. лицо (М…" at bounding box center [515, 204] width 488 height 226
type textarea "x"
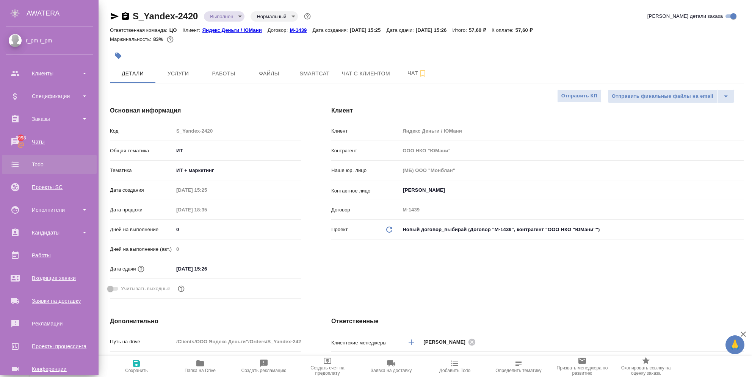
type textarea "x"
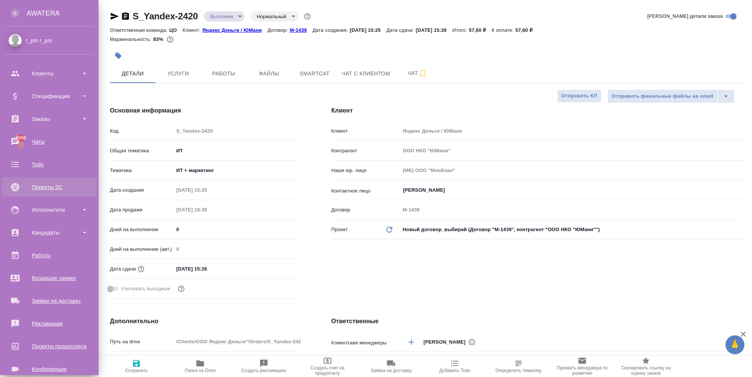
type textarea "x"
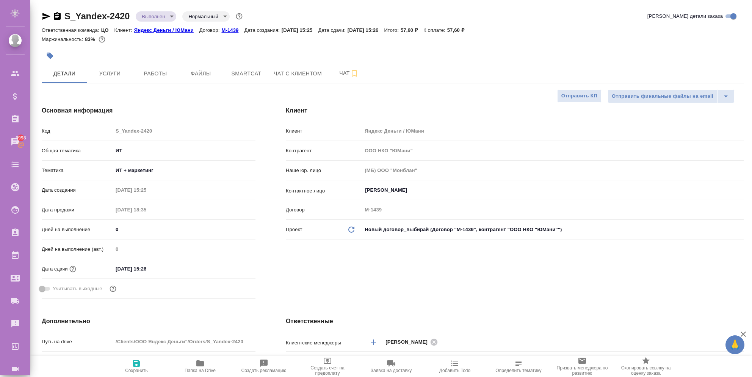
type textarea "x"
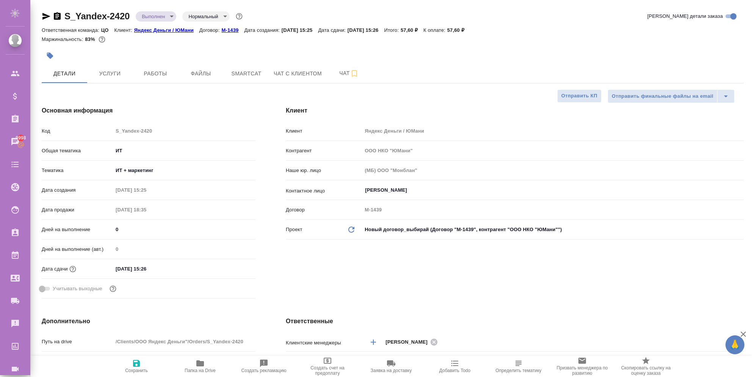
type textarea "x"
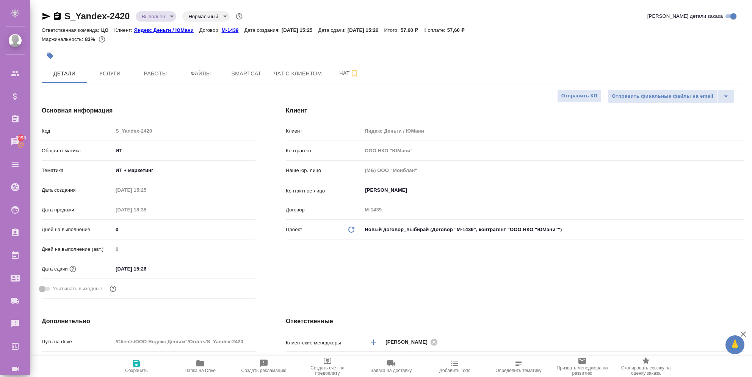
type textarea "x"
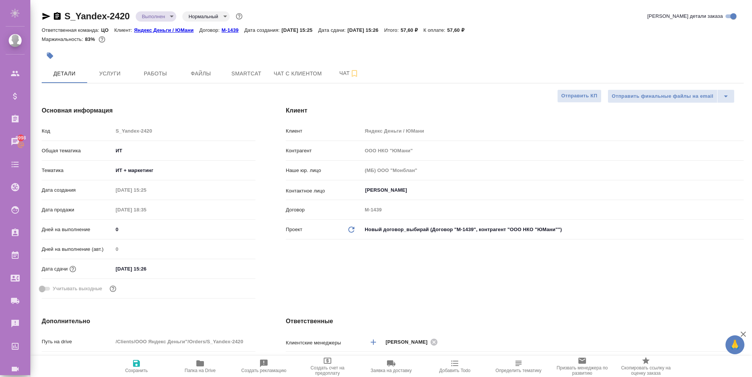
type textarea "x"
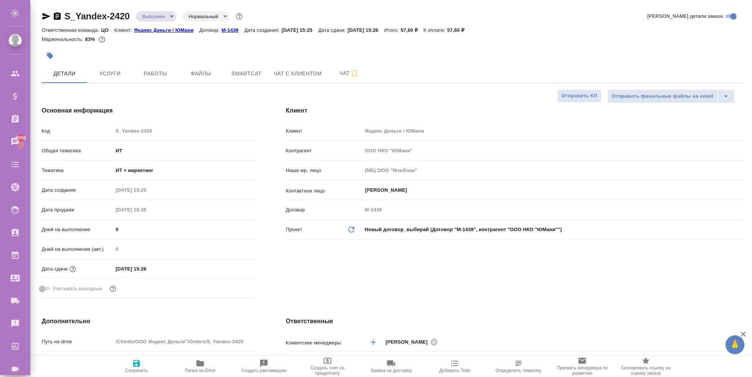
type textarea "x"
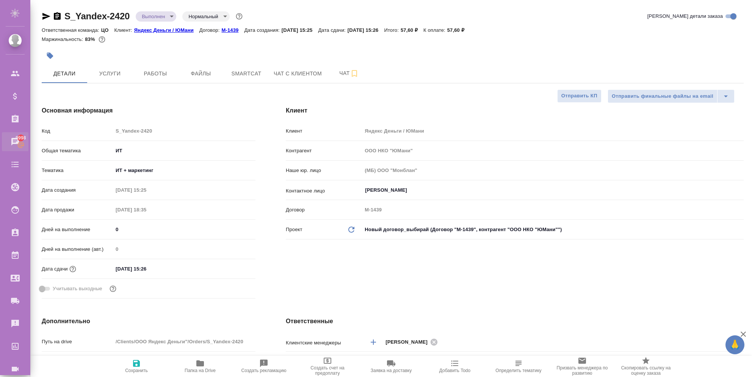
type textarea "x"
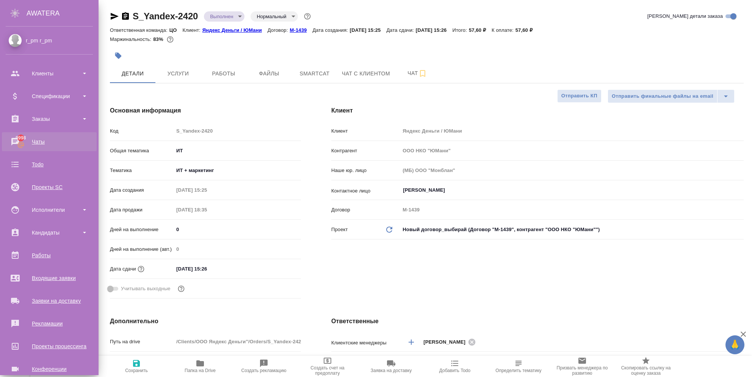
type textarea "x"
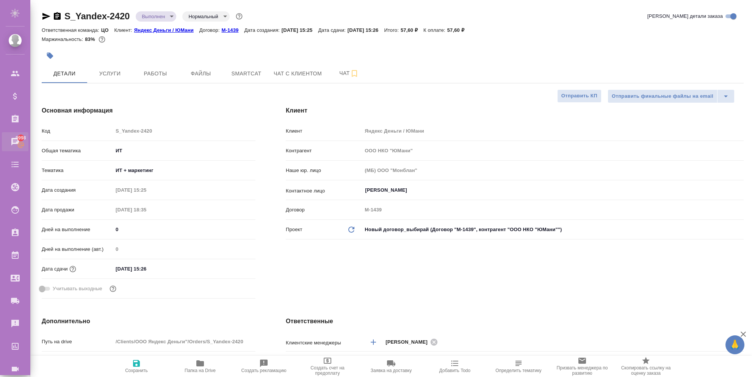
click at [9, 140] on div "Чаты" at bounding box center [5, 141] width 19 height 11
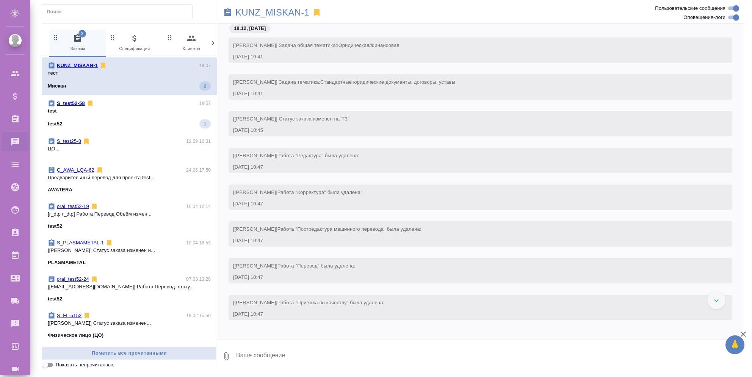
scroll to position [13590, 0]
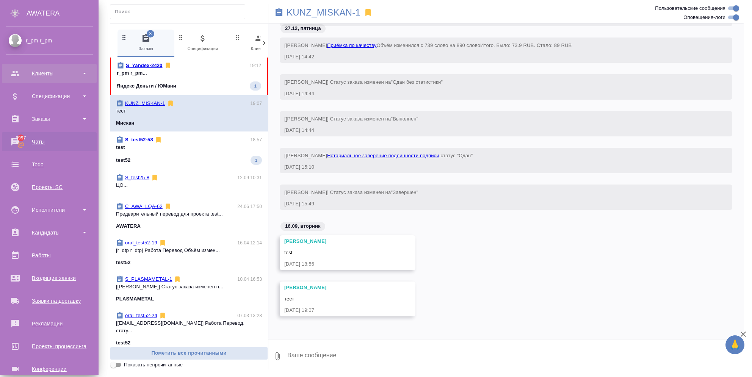
click at [23, 74] on div "Клиенты" at bounding box center [49, 73] width 87 height 11
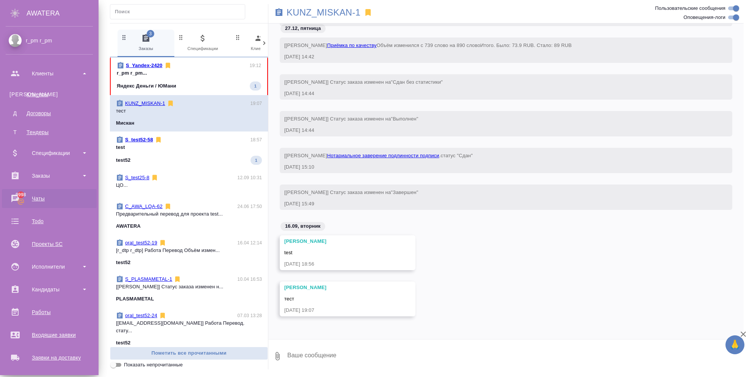
click at [174, 89] on div "Яндекс Деньги / ЮМани 1" at bounding box center [189, 86] width 144 height 9
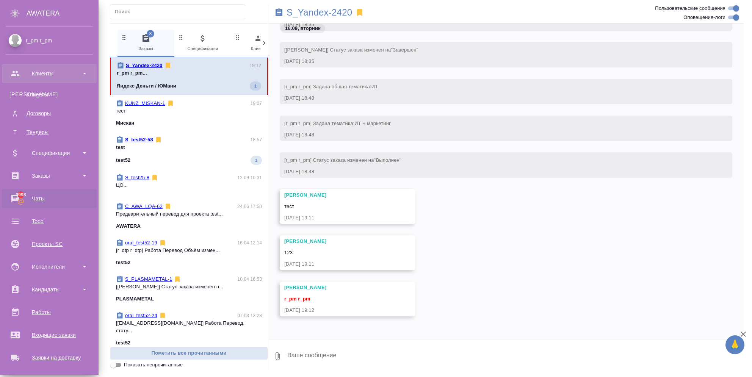
scroll to position [437, 0]
click at [15, 72] on div "Клиенты" at bounding box center [49, 73] width 87 height 11
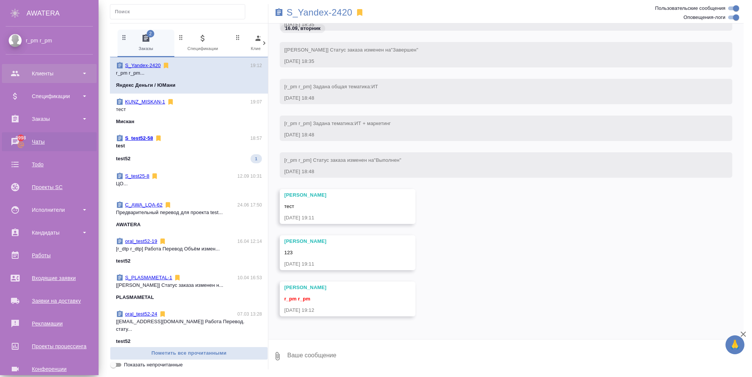
click at [23, 79] on div "Клиенты" at bounding box center [49, 73] width 95 height 19
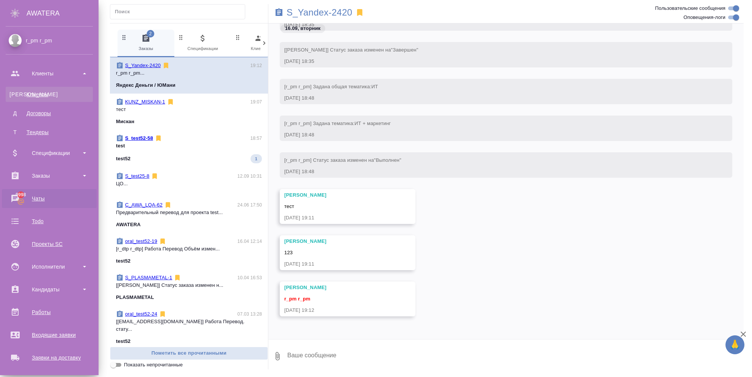
click at [29, 93] on div "Клиенты" at bounding box center [49, 95] width 80 height 8
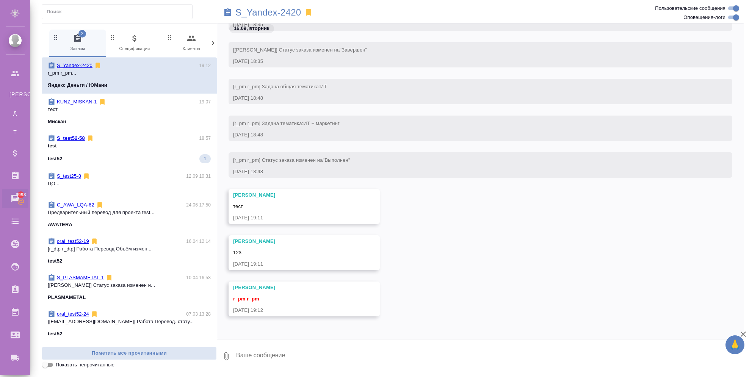
select select "RU"
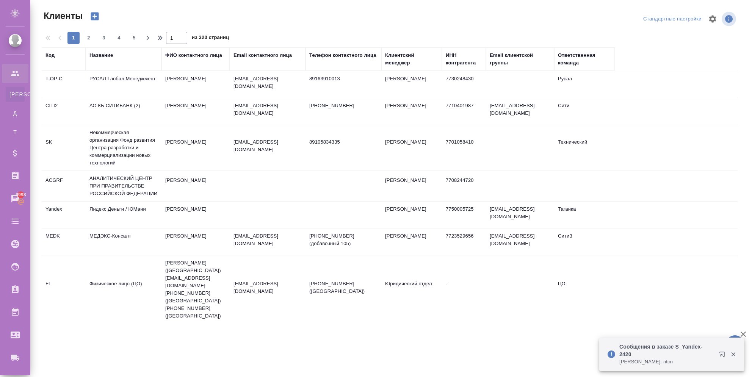
click at [723, 356] on icon "button" at bounding box center [723, 356] width 9 height 9
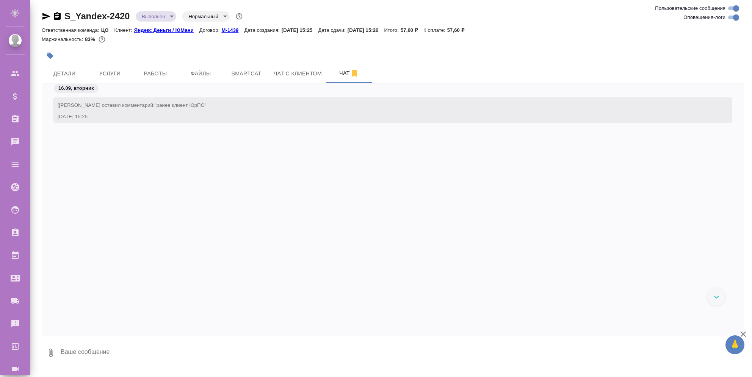
scroll to position [546, 0]
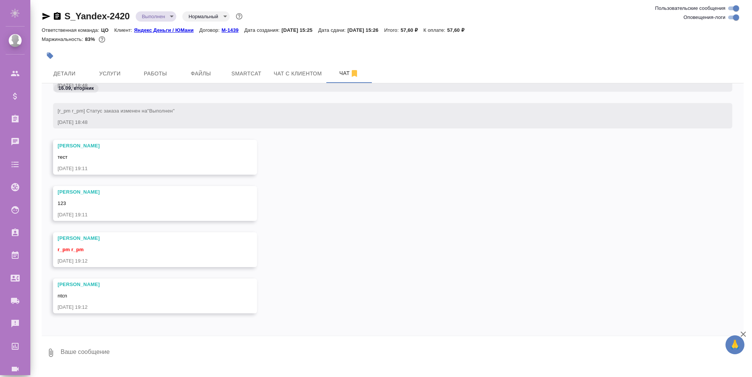
click at [228, 377] on html "🙏 .cls-1 fill:#fff; AWATERA r_pm r_pm Клиенты Спецификации Заказы Чаты Todo Про…" at bounding box center [376, 188] width 752 height 377
click at [229, 364] on textarea at bounding box center [402, 353] width 684 height 26
type textarea "ntcn"
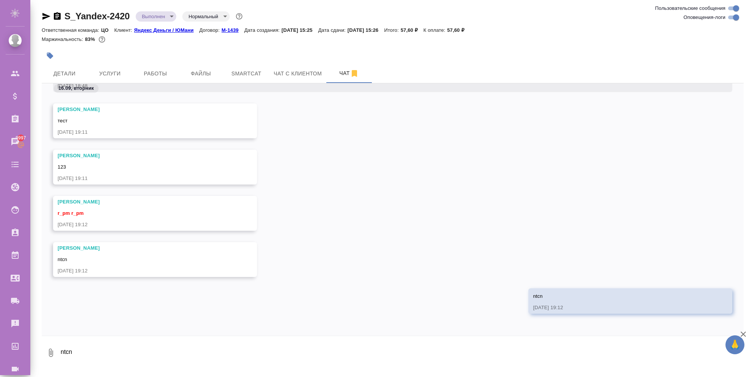
scroll to position [590, 0]
click at [129, 354] on textarea "ntcn" at bounding box center [402, 353] width 684 height 26
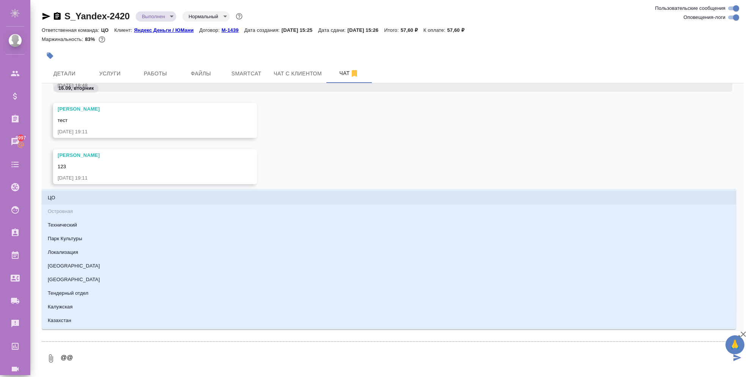
click at [57, 204] on li "ЦО" at bounding box center [389, 198] width 695 height 14
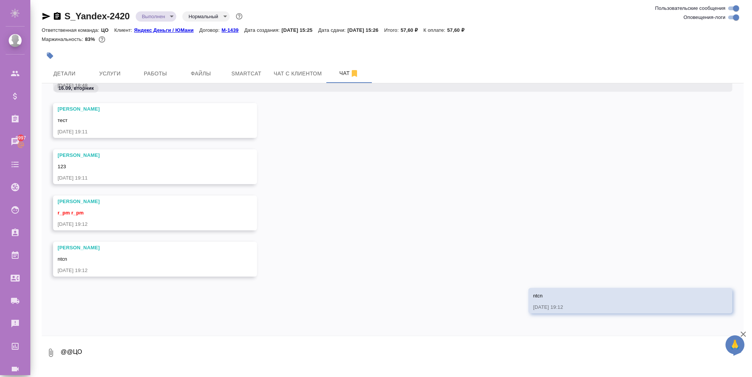
type textarea "@@ЦО"
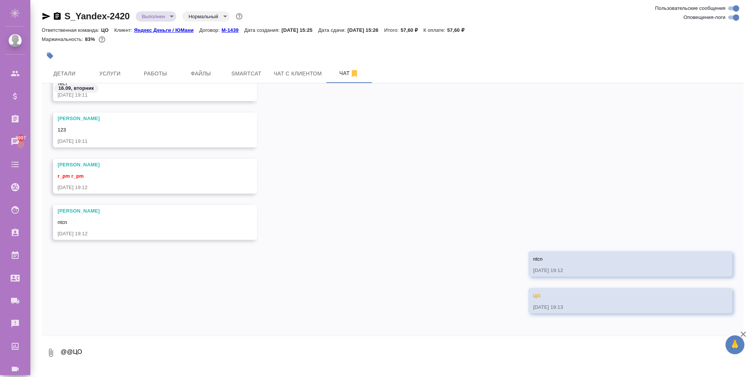
click at [39, 355] on div "S_Yandex-2420 Выполнен completed Нормальный normal Ответственная команда: ЦО Кл…" at bounding box center [393, 185] width 711 height 370
click at [45, 353] on button "0" at bounding box center [51, 353] width 18 height 26
click at [58, 316] on span "С локального диска" at bounding box center [48, 312] width 52 height 9
click at [0, 0] on input "С локального диска" at bounding box center [0, 0] width 0 height 0
click at [744, 335] on icon "button" at bounding box center [743, 334] width 9 height 9
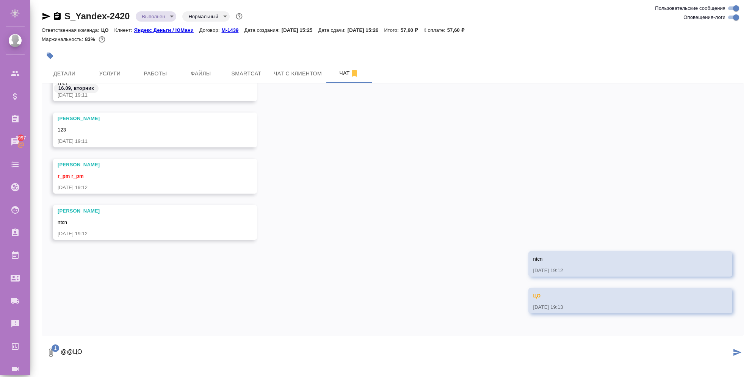
click at [736, 351] on icon "submit" at bounding box center [738, 352] width 8 height 7
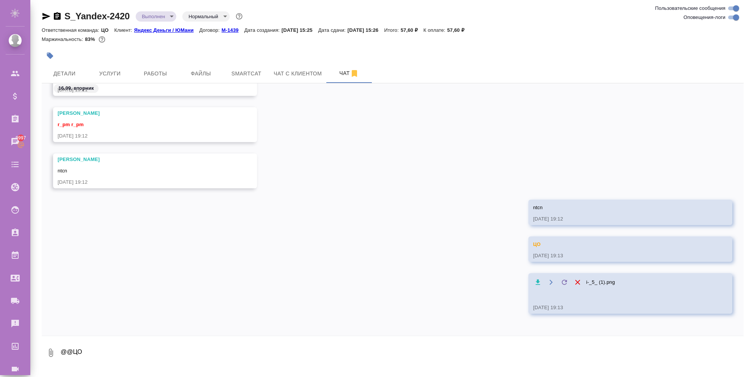
scroll to position [679, 0]
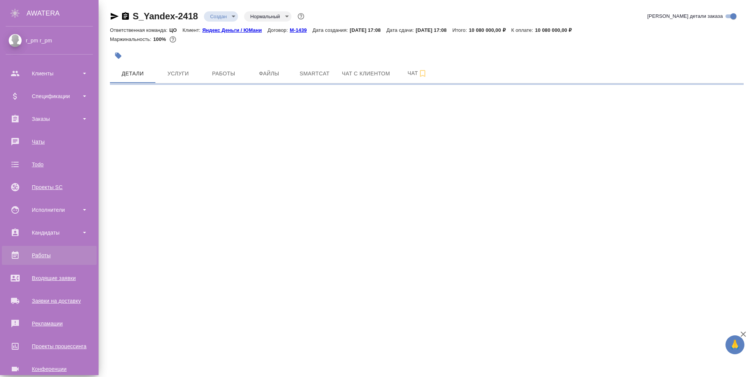
select select "RU"
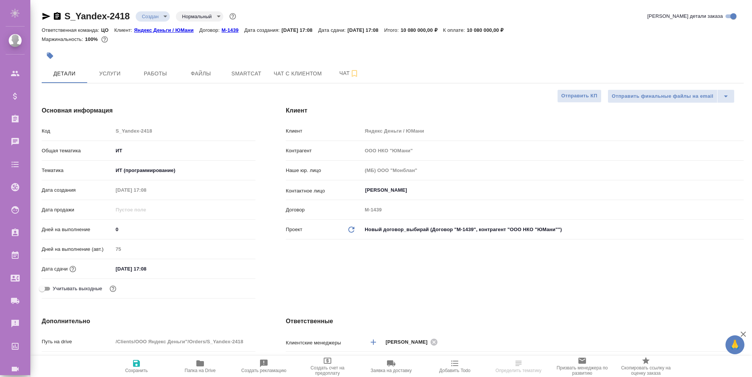
type textarea "x"
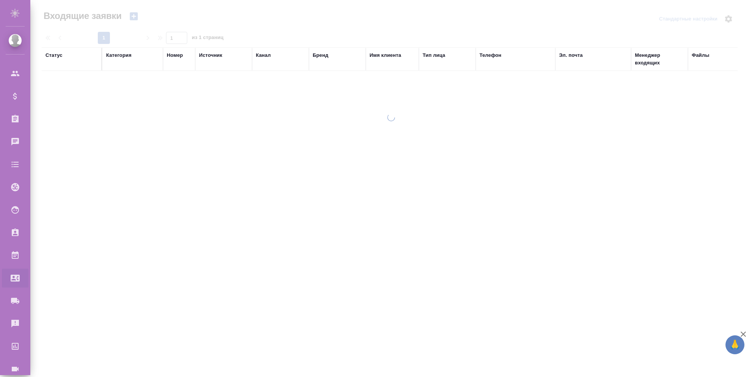
select select "RU"
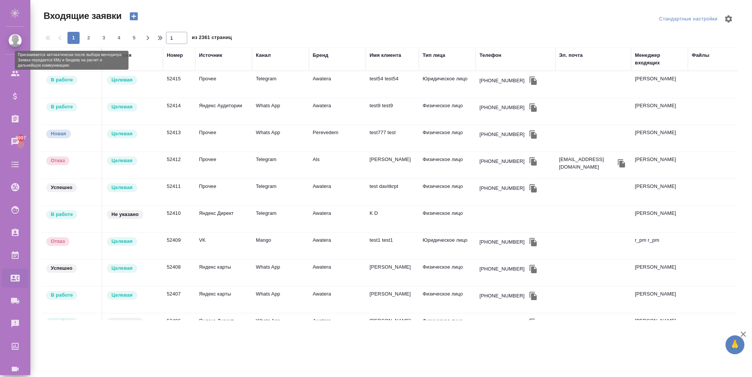
click at [65, 77] on p "В работе" at bounding box center [62, 80] width 22 height 8
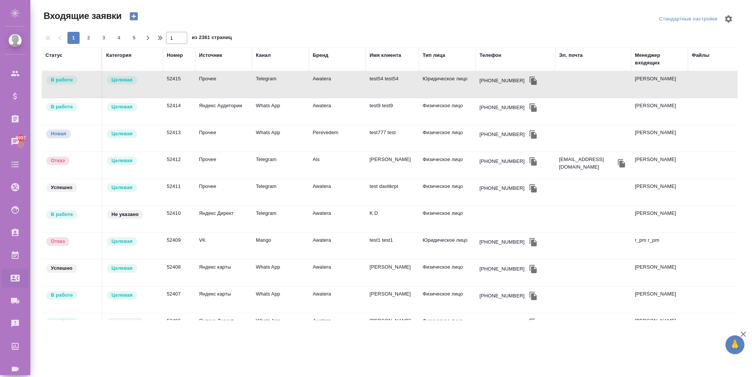
click at [127, 81] on p "Целевая" at bounding box center [121, 80] width 21 height 8
click at [68, 81] on p "В работе" at bounding box center [62, 80] width 22 height 8
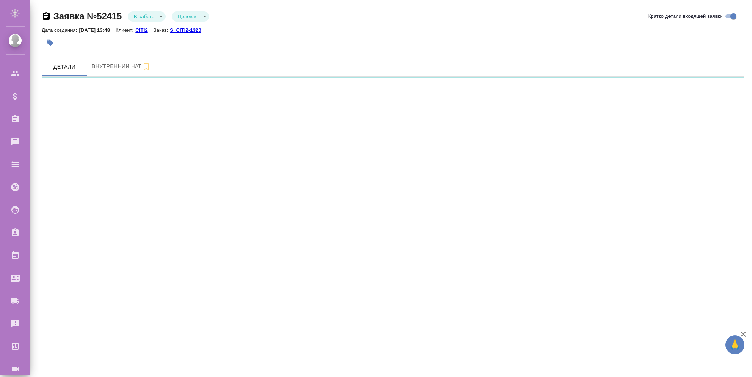
select select "RU"
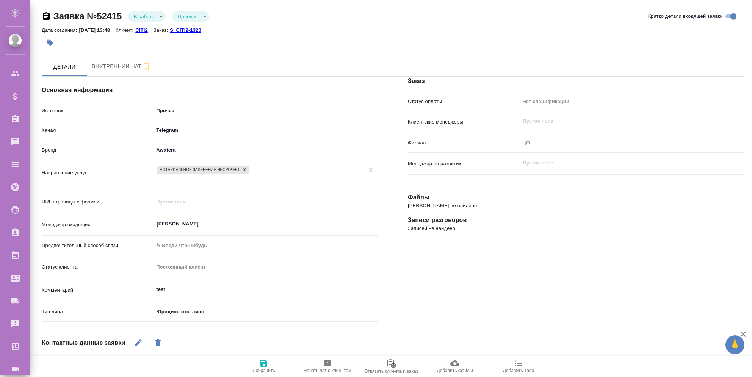
click at [163, 17] on body "🙏 .cls-1 fill:#fff; AWATERA r_pm r_pm Клиенты Спецификации Заказы Чаты Todo Про…" at bounding box center [376, 188] width 752 height 377
click at [277, 38] on div at bounding box center [376, 188] width 752 height 377
click at [153, 20] on body "🙏 .cls-1 fill:#fff; AWATERA r_pm r_pm Клиенты Спецификации Заказы Чаты Todo Про…" at bounding box center [376, 188] width 752 height 377
click at [259, 66] on div at bounding box center [376, 188] width 752 height 377
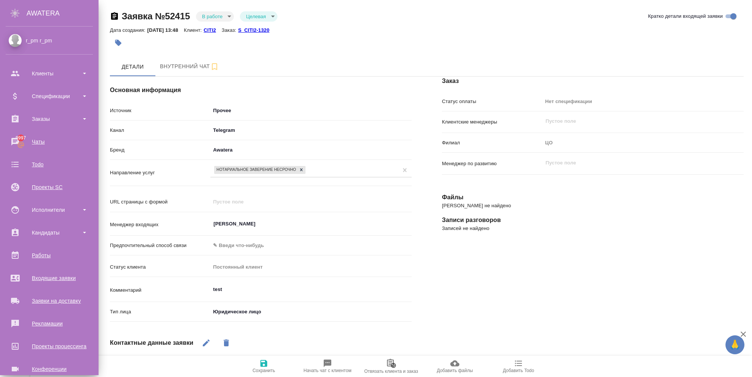
scroll to position [37, 0]
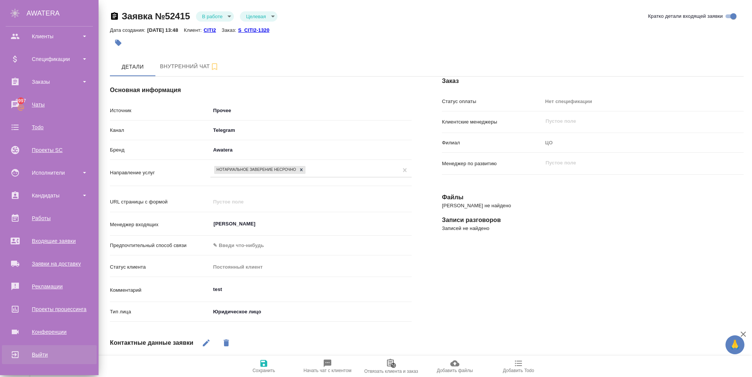
click at [24, 355] on div "Выйти" at bounding box center [49, 354] width 87 height 11
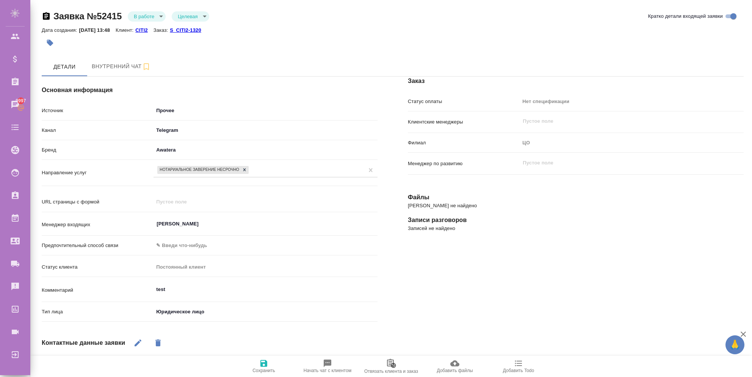
type textarea "x"
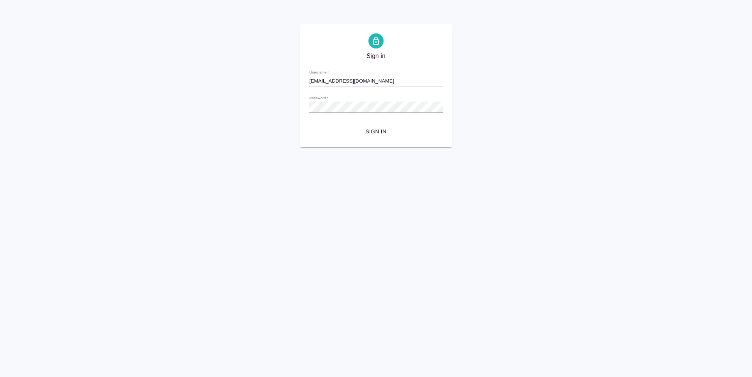
click at [366, 84] on input "[EMAIL_ADDRESS][DOMAIN_NAME]" at bounding box center [375, 81] width 133 height 11
drag, startPoint x: 319, startPoint y: 82, endPoint x: 314, endPoint y: 81, distance: 5.4
click at [314, 81] on input "[EMAIL_ADDRESS][DOMAIN_NAME]" at bounding box center [375, 81] width 133 height 11
click at [317, 82] on input "[EMAIL_ADDRESS][DOMAIN_NAME]" at bounding box center [375, 81] width 133 height 11
click at [314, 79] on input "[EMAIL_ADDRESS][DOMAIN_NAME]" at bounding box center [375, 81] width 133 height 11
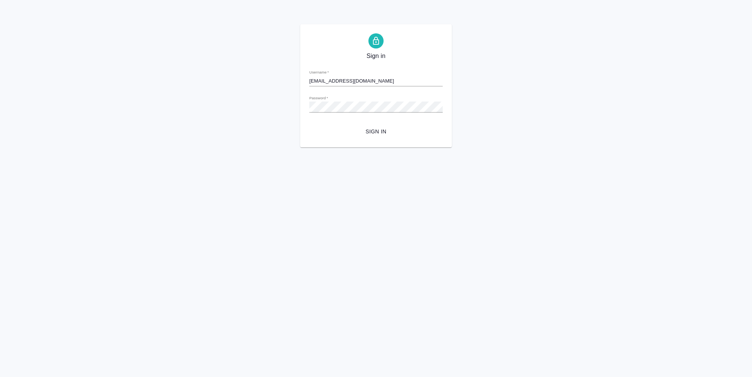
drag, startPoint x: 355, startPoint y: 78, endPoint x: 296, endPoint y: 84, distance: 58.6
click at [296, 84] on div "Sign in Username   * [EMAIL_ADDRESS][DOMAIN_NAME] Password   * urlPath   * / Si…" at bounding box center [376, 85] width 752 height 123
drag, startPoint x: 320, startPoint y: 79, endPoint x: 300, endPoint y: 81, distance: 20.9
click at [300, 81] on div "Sign in Username   * к_ Password   * urlPath   * / Sign in" at bounding box center [376, 85] width 752 height 123
drag, startPoint x: 335, startPoint y: 76, endPoint x: 299, endPoint y: 75, distance: 36.4
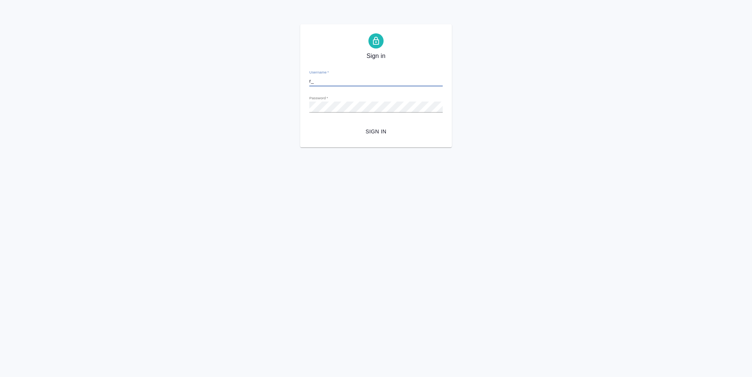
click at [306, 78] on div "Sign in Username   * r_ Password   * urlPath   * / Sign in" at bounding box center [376, 85] width 152 height 123
paste input "sales r_sales"
type input "r_sales r_sales"
click at [252, 116] on div "Sign in Username   * r_sales r_sales Password   * urlPath   * / Sign in" at bounding box center [376, 85] width 752 height 123
click at [309, 134] on button "Sign in" at bounding box center [375, 132] width 133 height 14
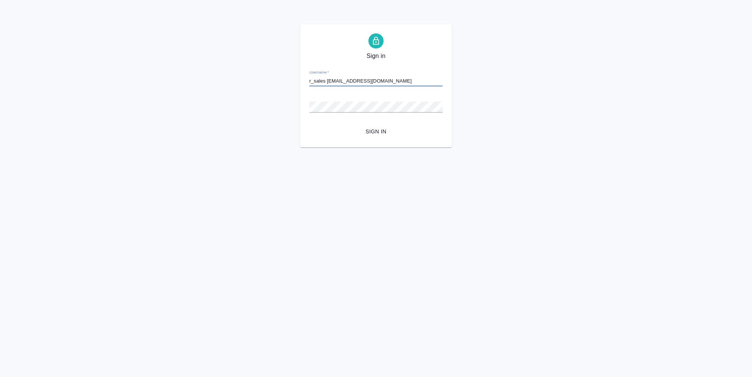
type input "r_sales [EMAIL_ADDRESS][DOMAIN_NAME]"
click at [353, 114] on form "Username   * r_sales [EMAIL_ADDRESS][DOMAIN_NAME] Password   * urlPath   * / Si…" at bounding box center [375, 101] width 133 height 75
click at [352, 113] on form "Username   * r_sales [EMAIL_ADDRESS][DOMAIN_NAME] Password   * urlPath   * / Si…" at bounding box center [375, 101] width 133 height 75
click at [295, 134] on div "Sign in Username   * r_sales [EMAIL_ADDRESS][DOMAIN_NAME] Password   * urlPath …" at bounding box center [376, 85] width 752 height 123
click at [373, 129] on span "Sign in" at bounding box center [375, 131] width 121 height 9
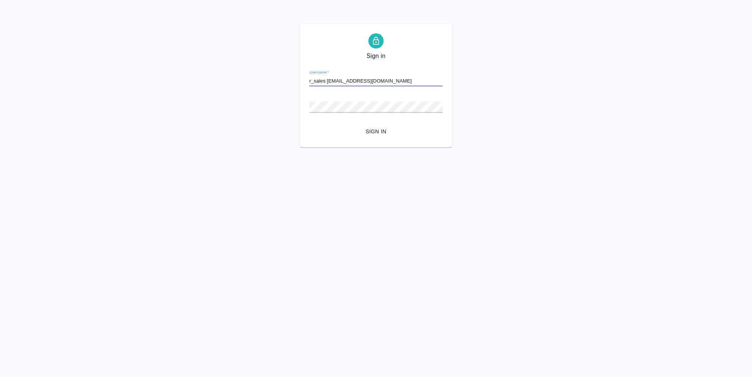
drag, startPoint x: 379, startPoint y: 82, endPoint x: 374, endPoint y: 82, distance: 4.6
click at [374, 82] on input "r_sales [EMAIL_ADDRESS][DOMAIN_NAME]" at bounding box center [375, 81] width 133 height 11
click at [340, 79] on input "r_sales [EMAIL_ADDRESS][DOMAIN_NAME]" at bounding box center [375, 81] width 133 height 11
drag, startPoint x: 342, startPoint y: 79, endPoint x: 329, endPoint y: 79, distance: 13.7
click at [329, 79] on input "r_sales r_sales@awatera.com" at bounding box center [375, 81] width 133 height 11
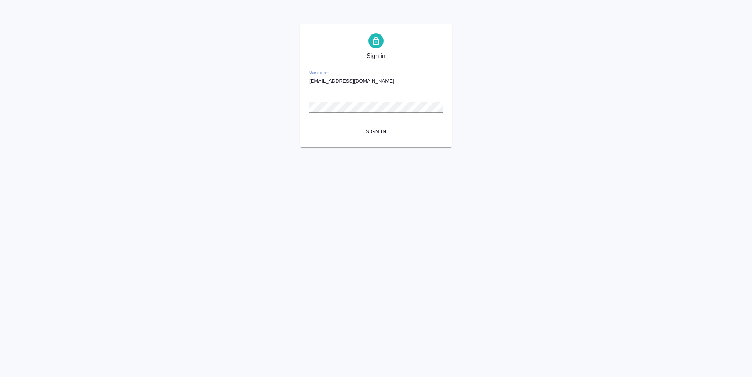
type input "[EMAIL_ADDRESS][DOMAIN_NAME]"
click at [318, 125] on button "Sign in" at bounding box center [375, 132] width 133 height 14
drag, startPoint x: 326, startPoint y: 79, endPoint x: 284, endPoint y: 83, distance: 42.3
click at [284, 83] on div "Sign in Username   * [EMAIL_ADDRESS][DOMAIN_NAME] Password   * urlPath   * / Si…" at bounding box center [376, 85] width 752 height 123
paste input "bs"
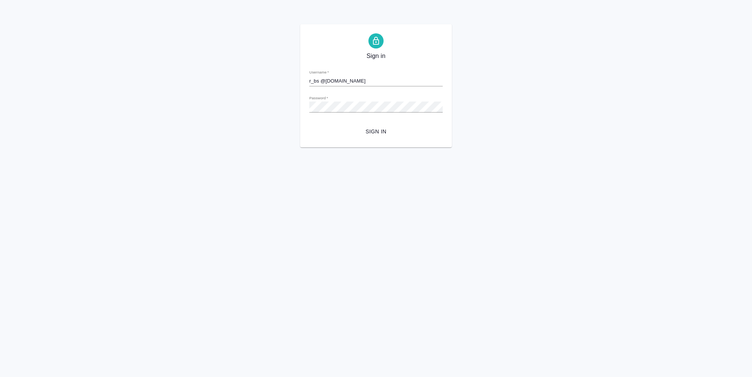
drag, startPoint x: 284, startPoint y: 83, endPoint x: 283, endPoint y: 132, distance: 49.7
click at [284, 88] on div "Sign in Username   * r_bs @awatera.com Password   * urlPath   * / Sign in" at bounding box center [376, 85] width 752 height 123
click at [320, 83] on input "r_bs @awatera.com" at bounding box center [375, 81] width 133 height 11
type input "[EMAIL_ADDRESS][DOMAIN_NAME]"
drag, startPoint x: 293, startPoint y: 165, endPoint x: 308, endPoint y: 157, distance: 17.2
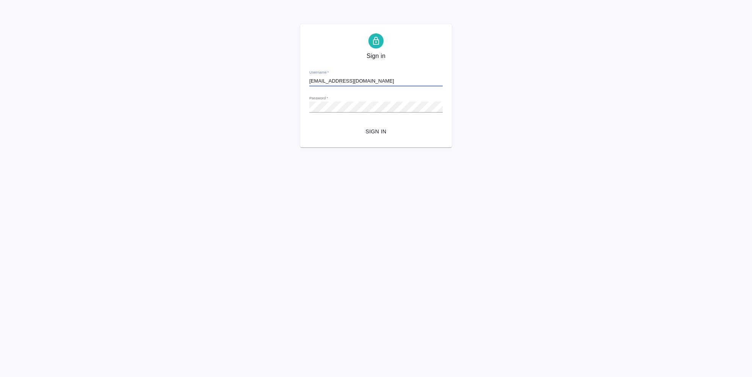
click at [293, 148] on html "Sign in Username   * [EMAIL_ADDRESS][DOMAIN_NAME] Password   * urlPath   * / Si…" at bounding box center [376, 74] width 752 height 148
click at [352, 139] on div "Sign in Username   * [EMAIL_ADDRESS][DOMAIN_NAME] Password   * urlPath   * / Si…" at bounding box center [376, 85] width 152 height 123
click at [355, 133] on span "Sign in" at bounding box center [375, 131] width 121 height 9
drag, startPoint x: 318, startPoint y: 78, endPoint x: 304, endPoint y: 78, distance: 13.7
click at [304, 78] on div "Sign in Username   * [EMAIL_ADDRESS][DOMAIN_NAME] Password   * urlPath   * / Si…" at bounding box center [376, 85] width 152 height 123
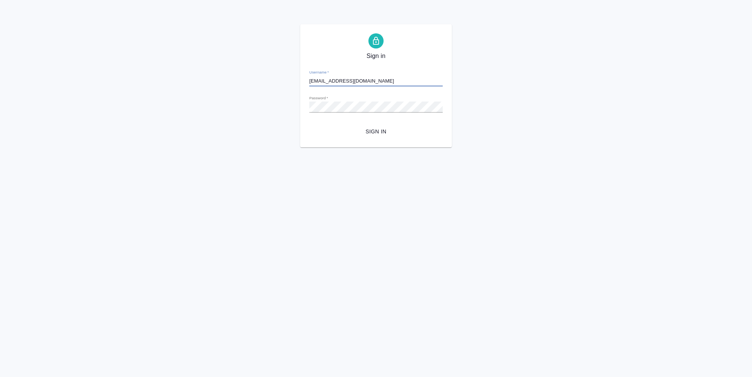
type input "[EMAIL_ADDRESS][DOMAIN_NAME]"
click at [258, 105] on div "Sign in Username   * [EMAIL_ADDRESS][DOMAIN_NAME] Password   * urlPath   * / Si…" at bounding box center [376, 85] width 752 height 123
click at [273, 148] on html "Sign in Username   * [EMAIL_ADDRESS][DOMAIN_NAME] Password   * urlPath   * / Si…" at bounding box center [376, 74] width 752 height 148
click at [362, 133] on span "Sign in" at bounding box center [375, 131] width 121 height 9
